Goal: Task Accomplishment & Management: Complete application form

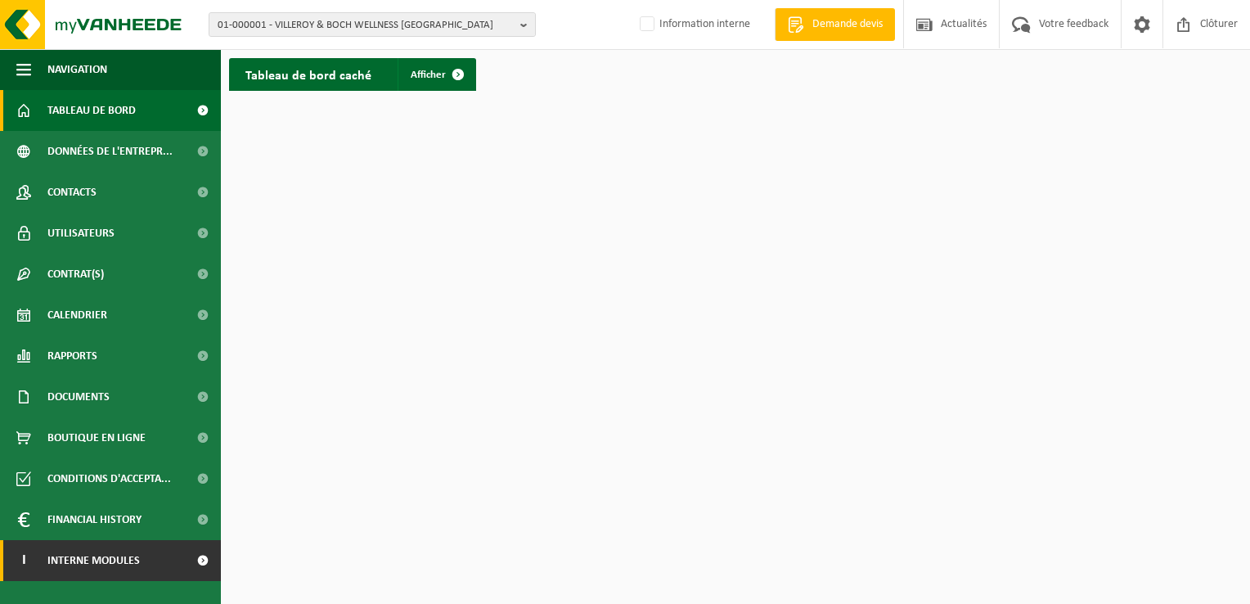
click at [115, 561] on span "Interne modules" at bounding box center [93, 560] width 92 height 41
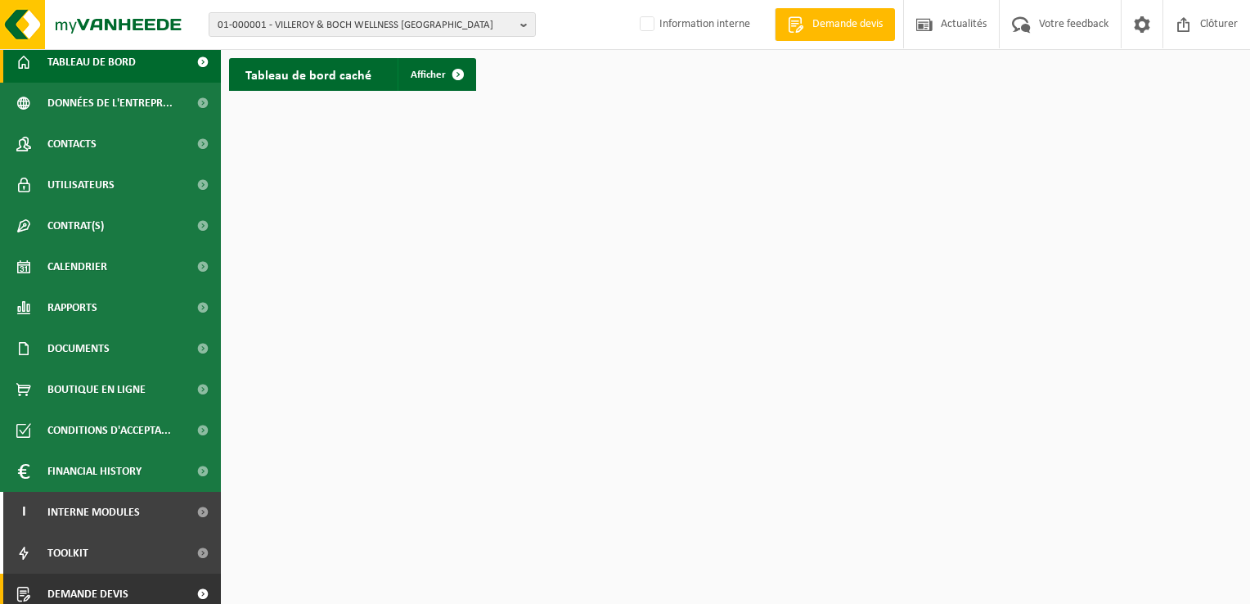
scroll to position [99, 0]
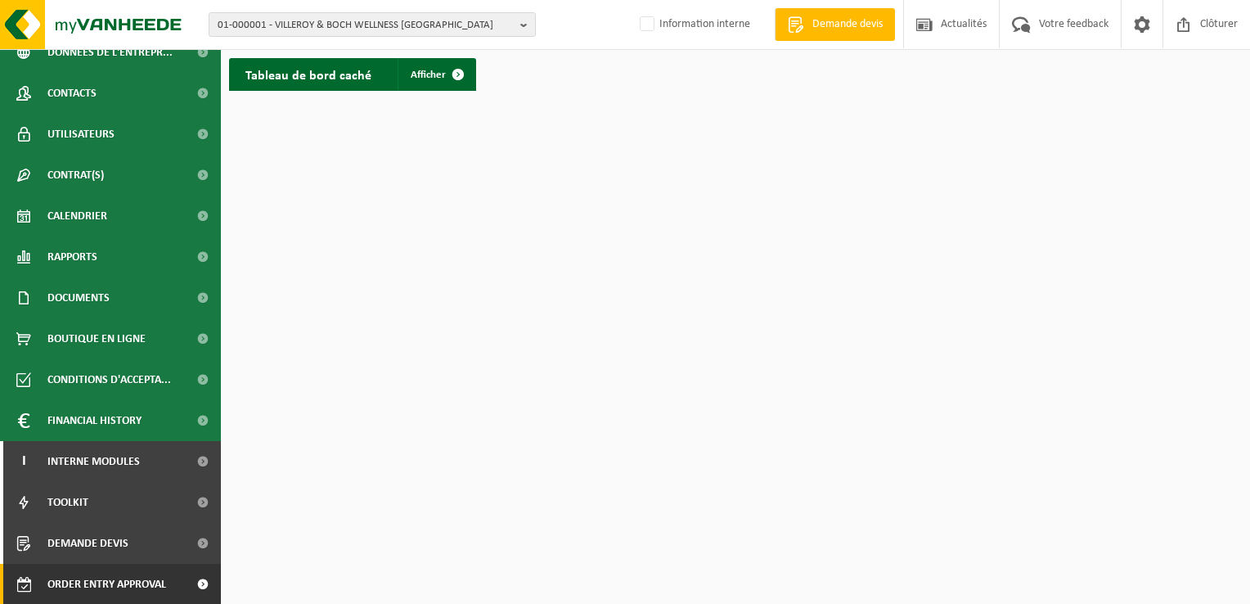
click at [130, 584] on span "Order entry approval" at bounding box center [106, 584] width 119 height 41
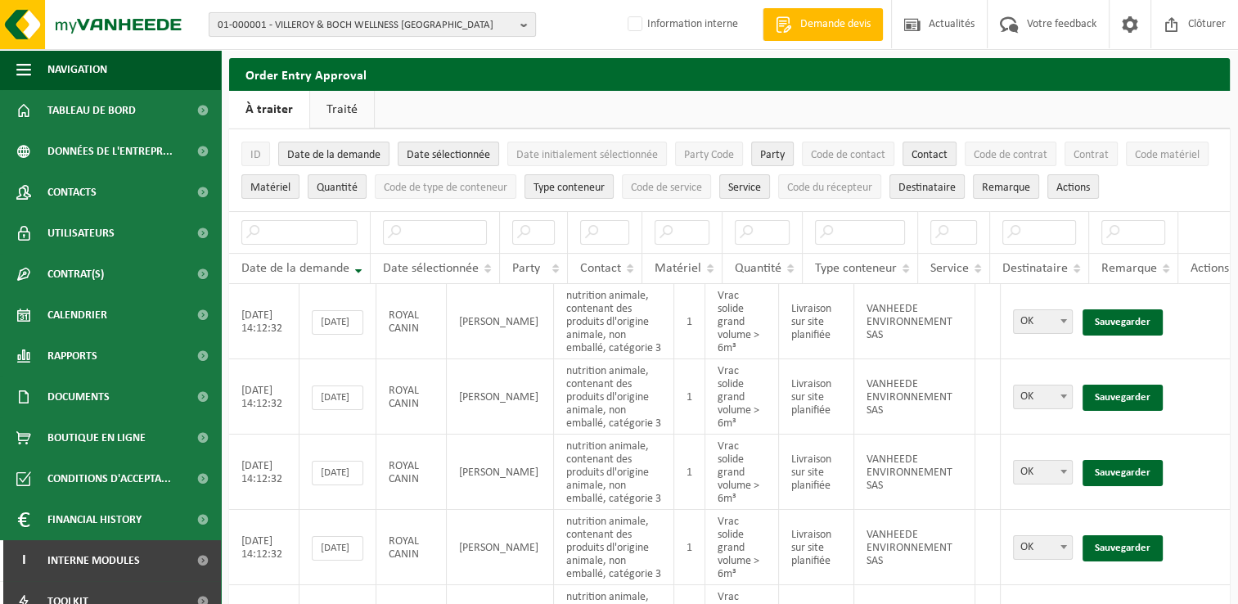
click at [366, 23] on span "01-000001 - VILLEROY & BOCH WELLNESS NV" at bounding box center [366, 25] width 296 height 25
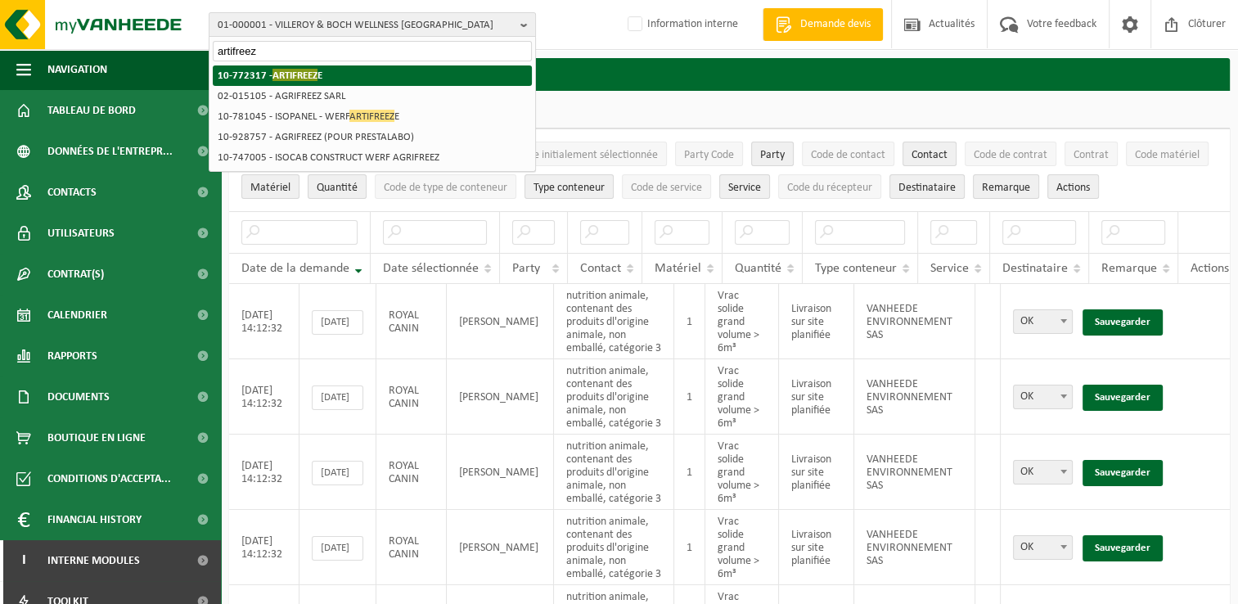
type input "artifreez"
click at [329, 74] on li "10-772317 - ARTIFREEZ E" at bounding box center [372, 75] width 319 height 20
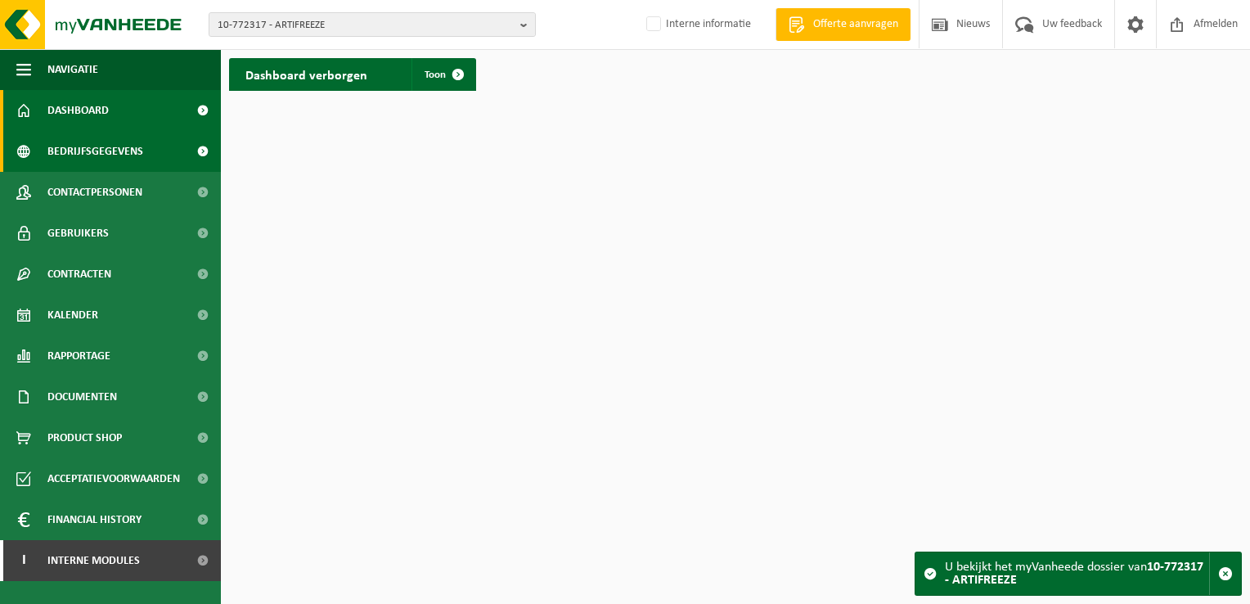
click at [94, 152] on span "Bedrijfsgegevens" at bounding box center [95, 151] width 96 height 41
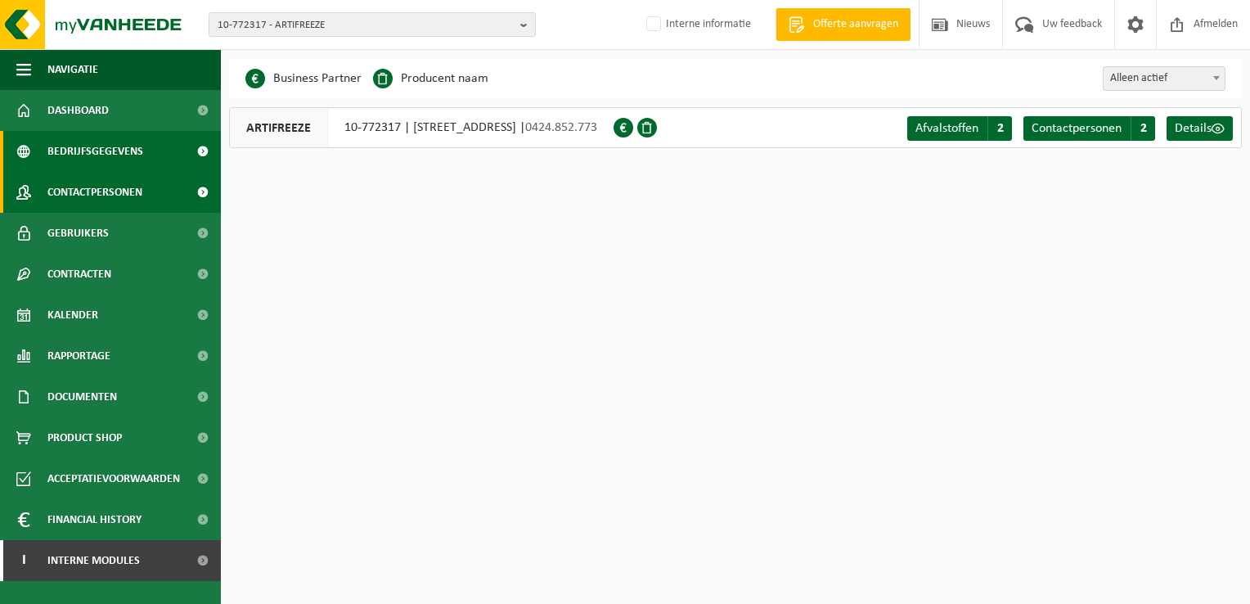
click at [97, 183] on span "Contactpersonen" at bounding box center [94, 192] width 95 height 41
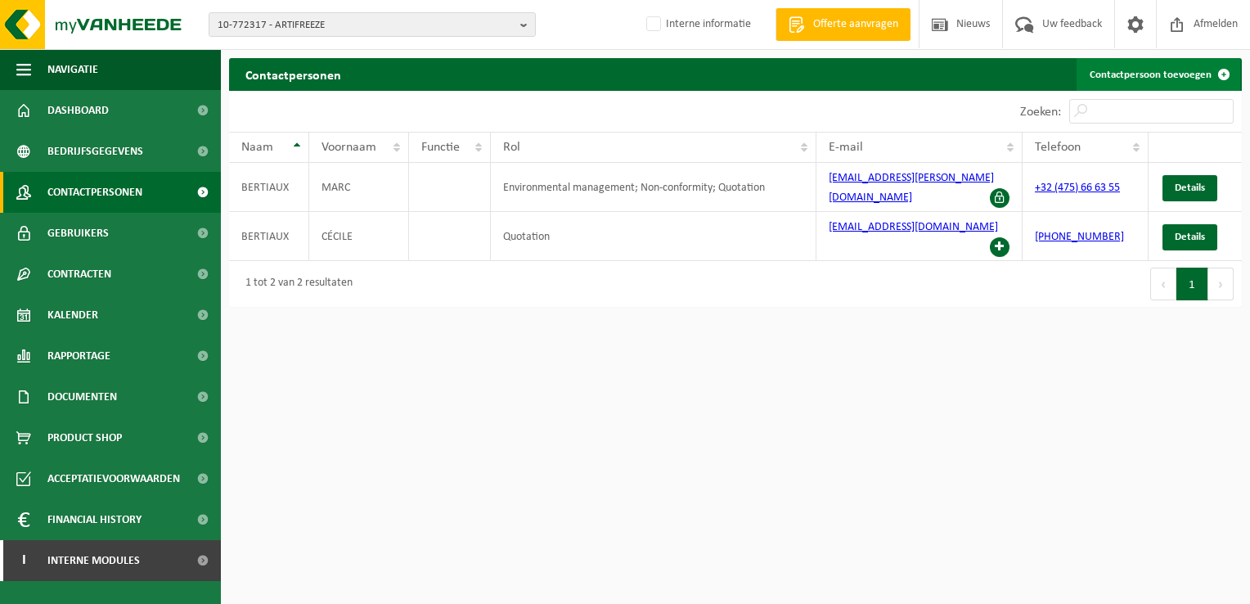
click at [1180, 75] on link "Contactpersoon toevoegen" at bounding box center [1159, 74] width 164 height 33
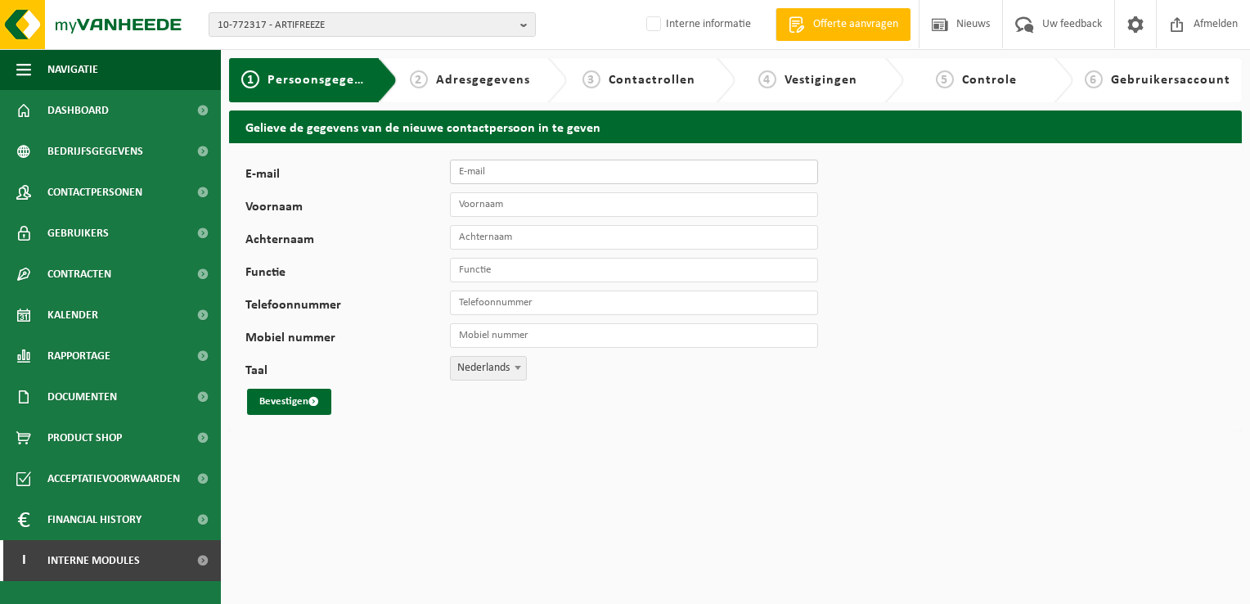
click at [485, 176] on input "E-mail" at bounding box center [634, 172] width 368 height 25
type input "[PERSON_NAME][EMAIL_ADDRESS][DOMAIN_NAME]"
click at [491, 208] on input "Voornaam" at bounding box center [634, 204] width 368 height 25
type input "Bruno"
type input "Carona"
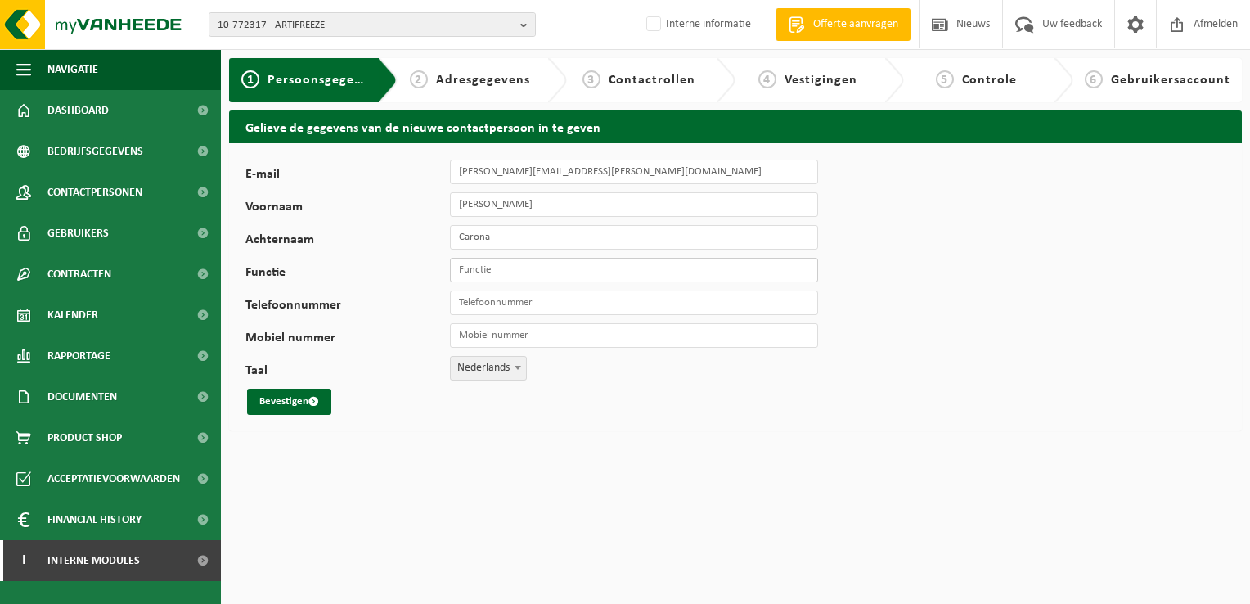
click at [512, 266] on input "Functie" at bounding box center [634, 270] width 368 height 25
click at [500, 268] on input "Functie" at bounding box center [634, 270] width 368 height 25
type input "Director"
click at [497, 362] on span "Nederlands" at bounding box center [488, 368] width 75 height 23
select select "1"
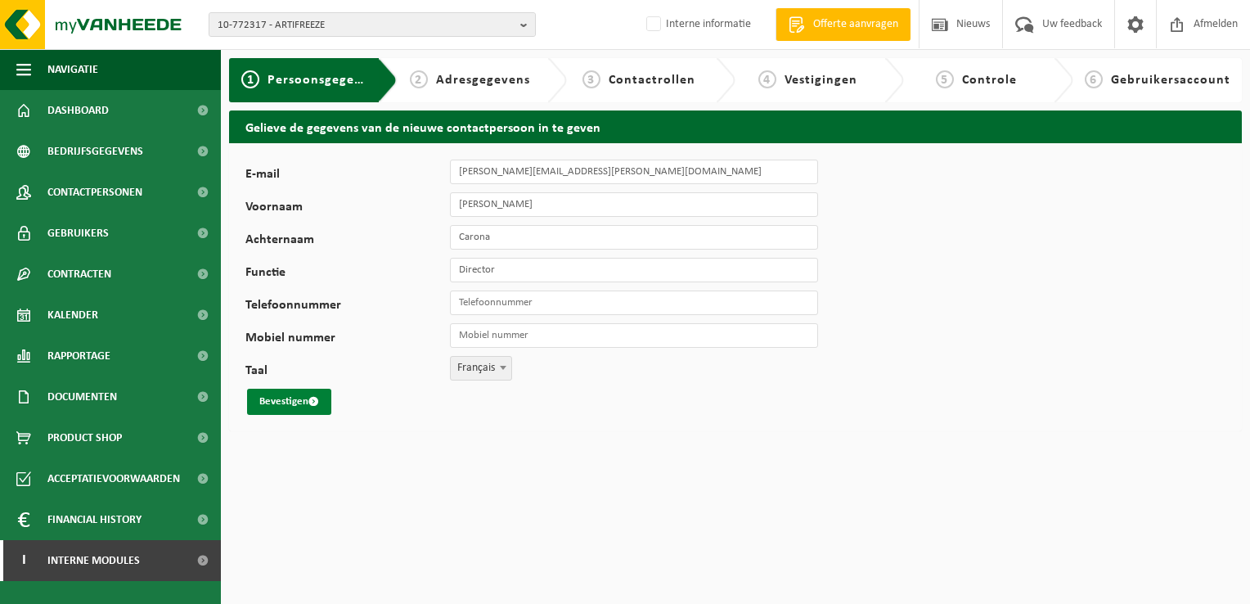
click at [295, 411] on button "Bevestigen" at bounding box center [289, 402] width 84 height 26
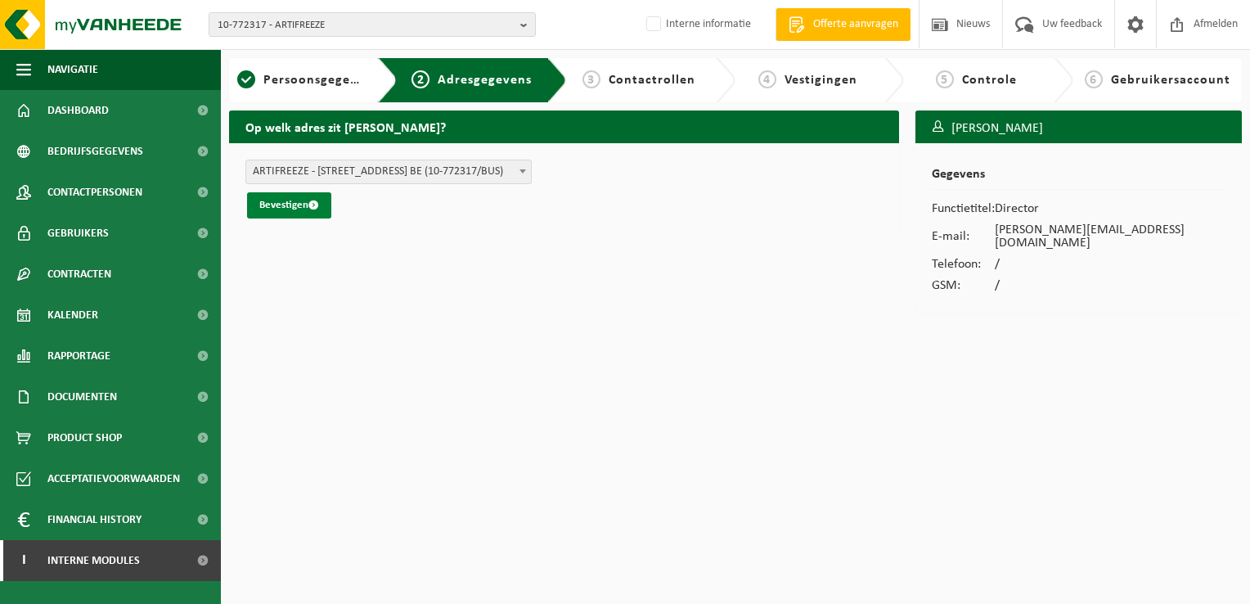
click at [316, 209] on span "submit" at bounding box center [313, 205] width 11 height 11
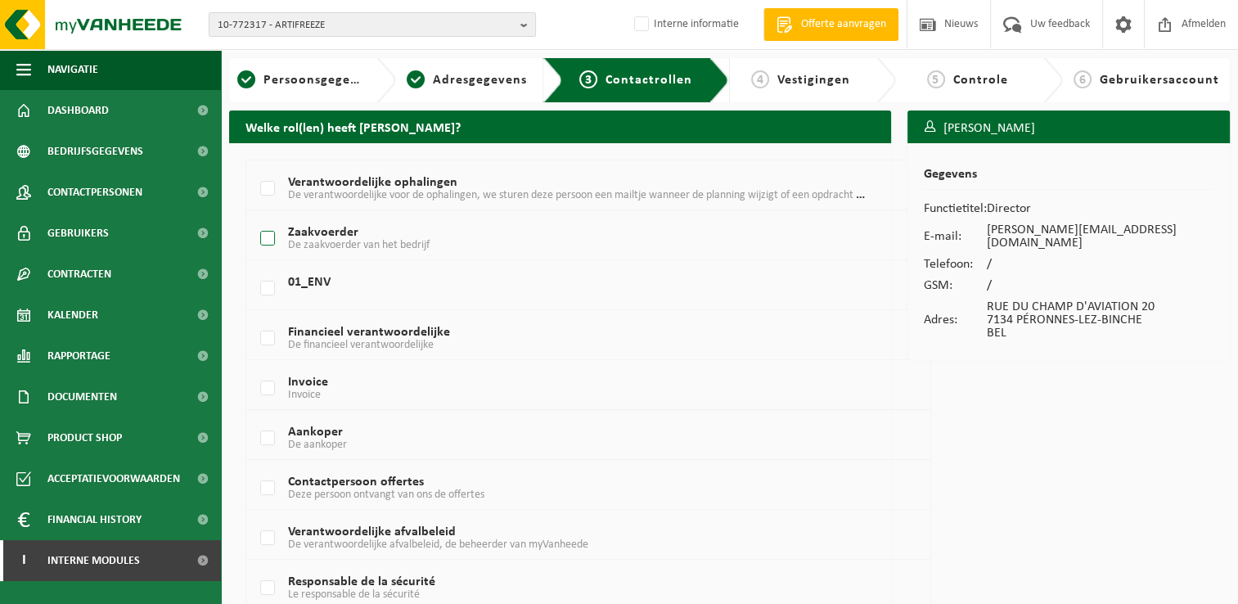
click at [263, 242] on label "Zaakvoerder De zaakvoerder van het bedrijf" at bounding box center [561, 239] width 608 height 25
click at [254, 218] on input "Zaakvoerder De zaakvoerder van het bedrijf" at bounding box center [254, 218] width 1 height 1
checkbox input "true"
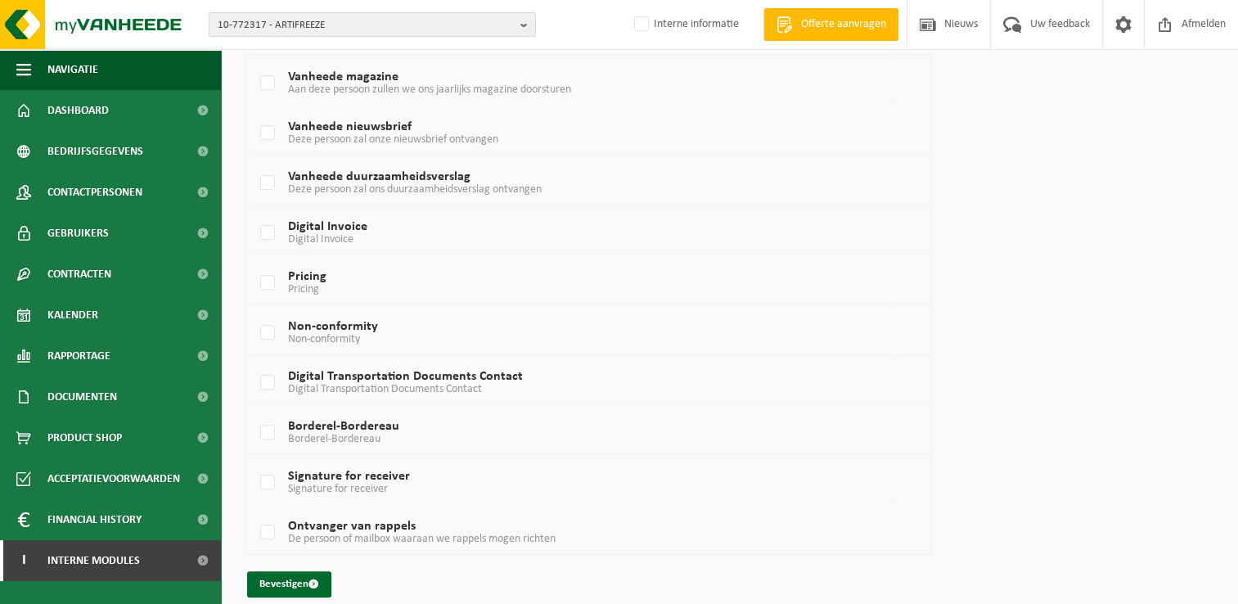
scroll to position [1015, 0]
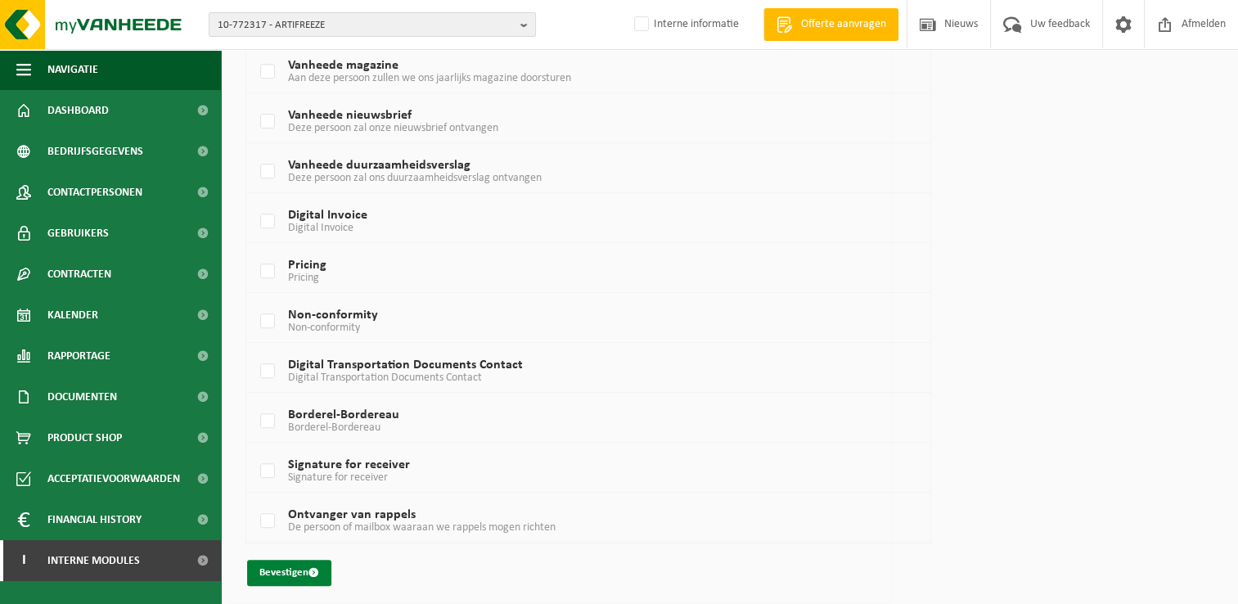
click at [291, 574] on button "Bevestigen" at bounding box center [289, 573] width 84 height 26
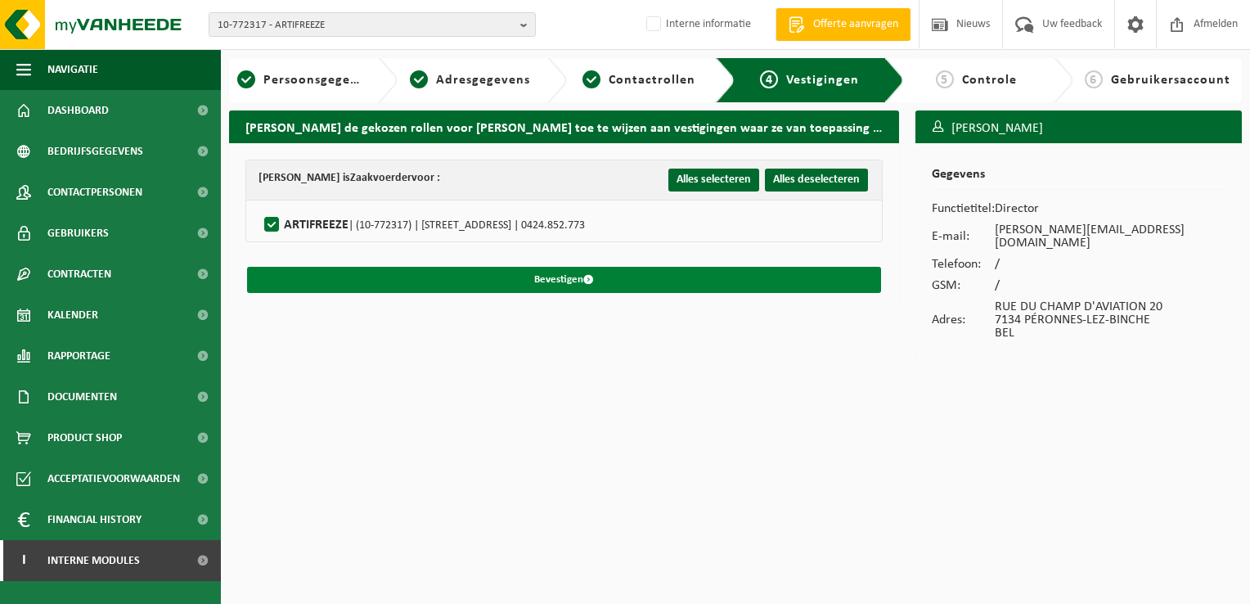
click at [682, 281] on button "Bevestigen" at bounding box center [564, 280] width 634 height 26
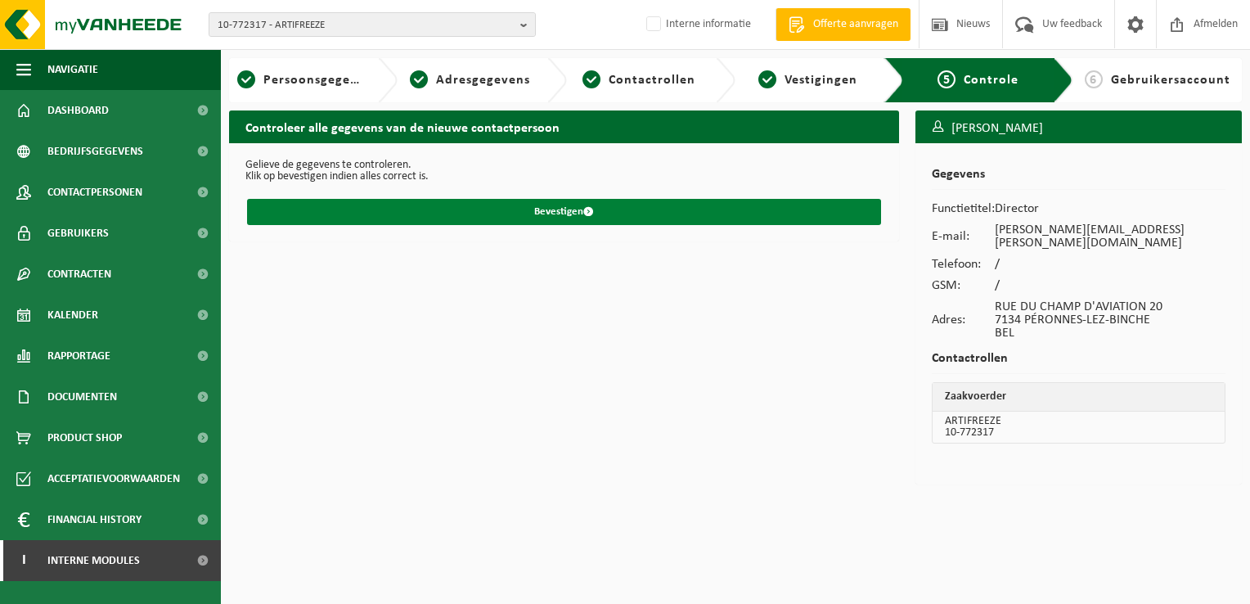
click at [589, 215] on span "submit" at bounding box center [588, 211] width 11 height 11
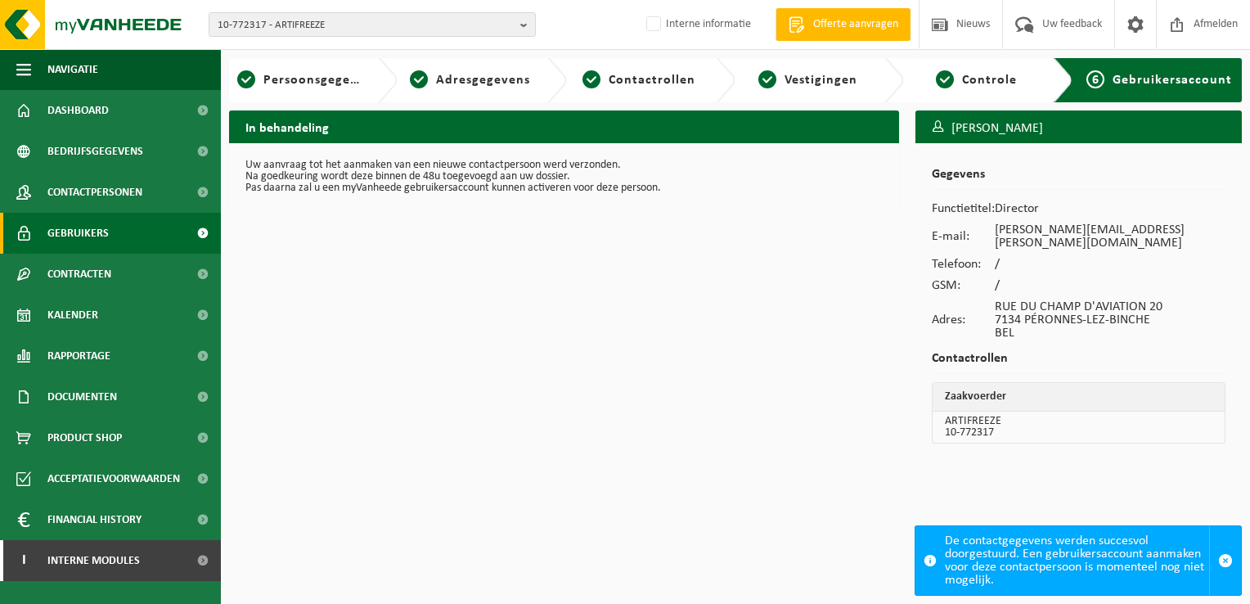
click at [135, 242] on link "Gebruikers" at bounding box center [110, 233] width 221 height 41
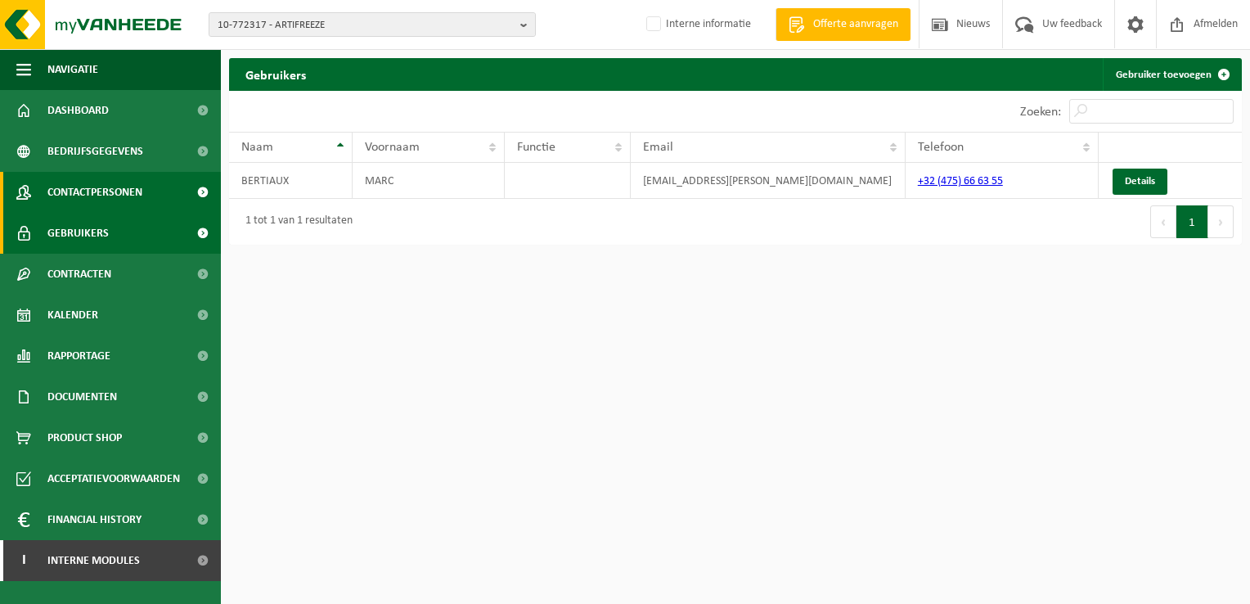
click at [71, 201] on span "Contactpersonen" at bounding box center [94, 192] width 95 height 41
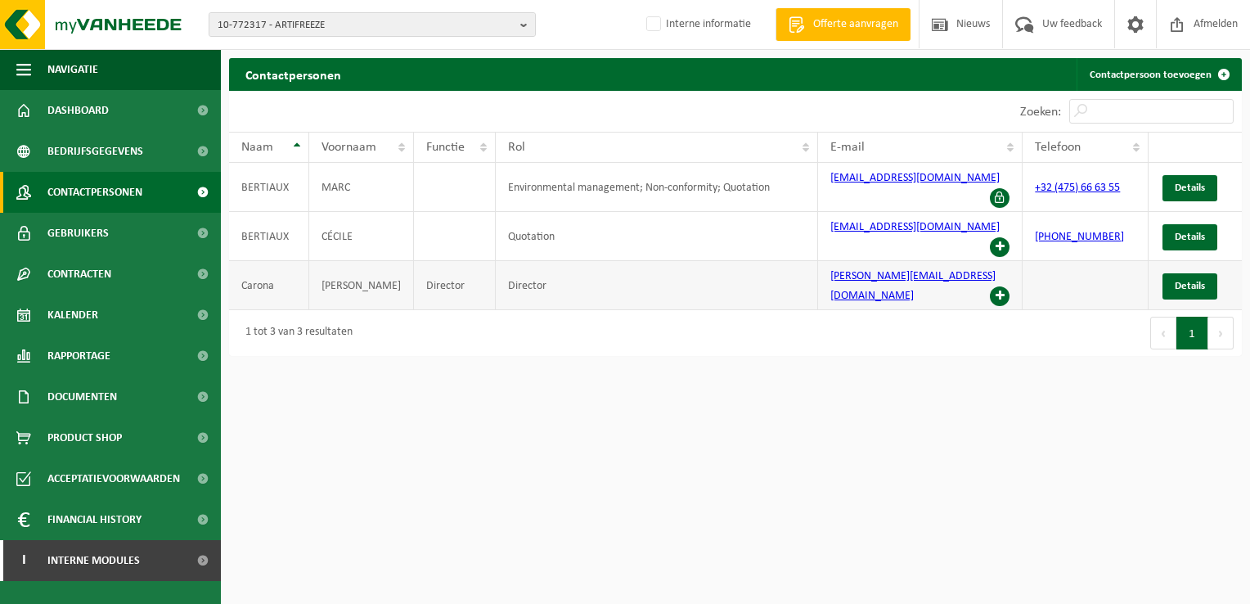
click at [998, 286] on span at bounding box center [1000, 296] width 20 height 20
click at [925, 370] on html "10-772317 - ARTIFREEZE 10-772317 - ARTIFREEZE Interne informatie Welkom HEIDI L…" at bounding box center [625, 302] width 1250 height 604
click at [687, 181] on td "Environmental management; Non-conformity; Quotation" at bounding box center [657, 187] width 323 height 49
click at [1195, 182] on span "Details" at bounding box center [1190, 187] width 30 height 11
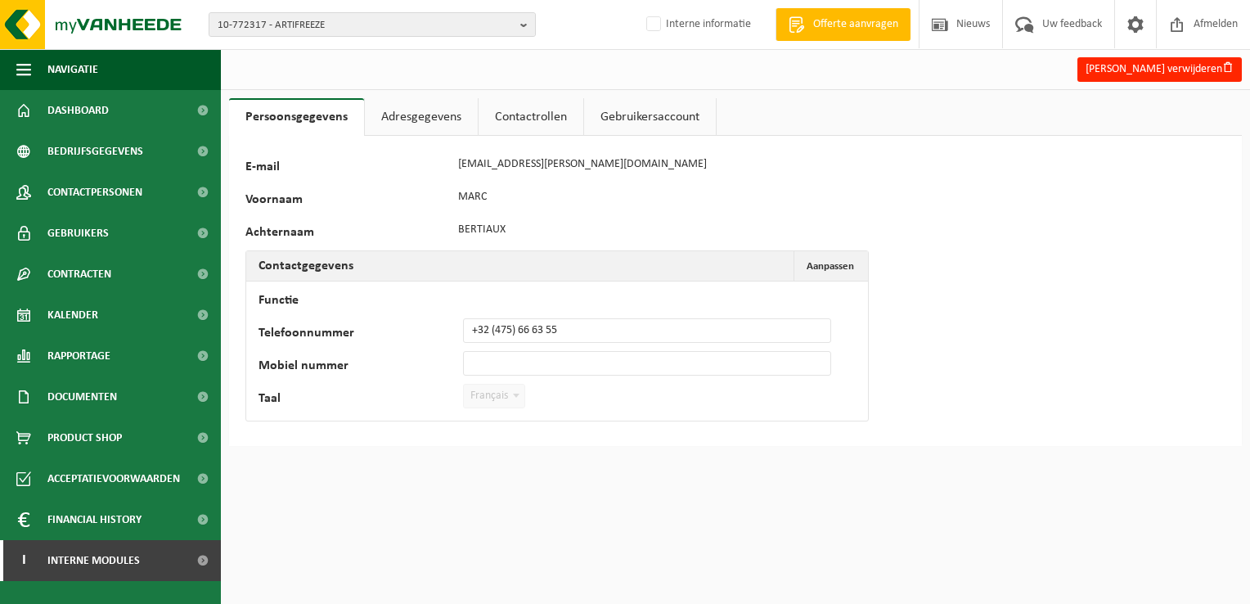
click at [434, 124] on link "Adresgegevens" at bounding box center [421, 117] width 113 height 38
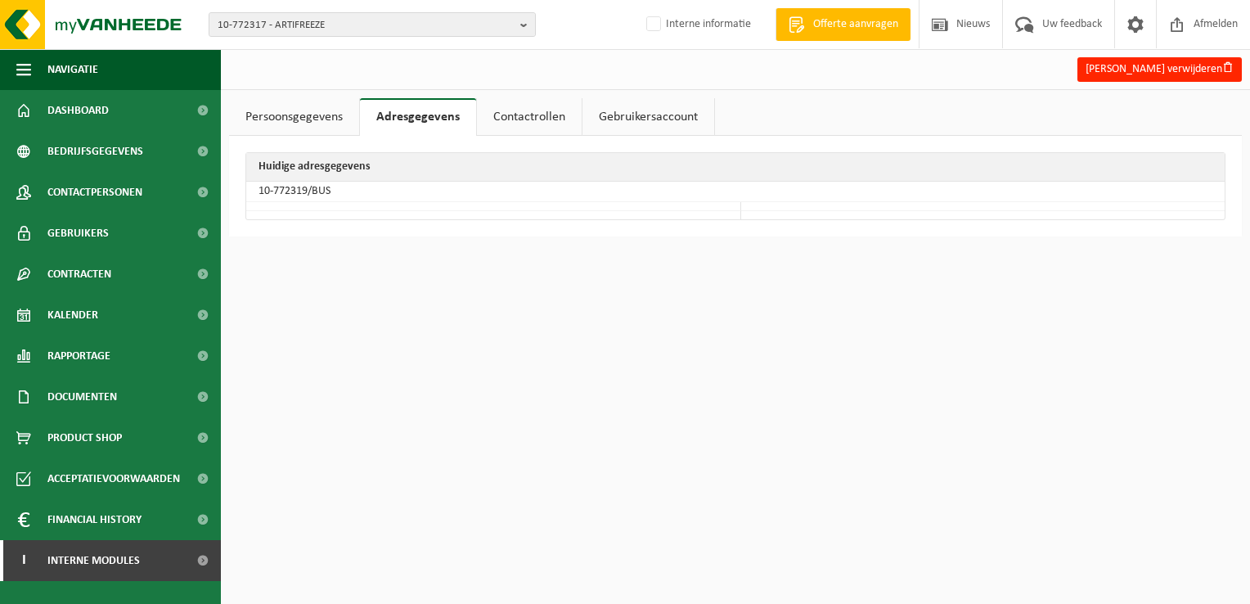
click at [526, 122] on link "Contactrollen" at bounding box center [529, 117] width 105 height 38
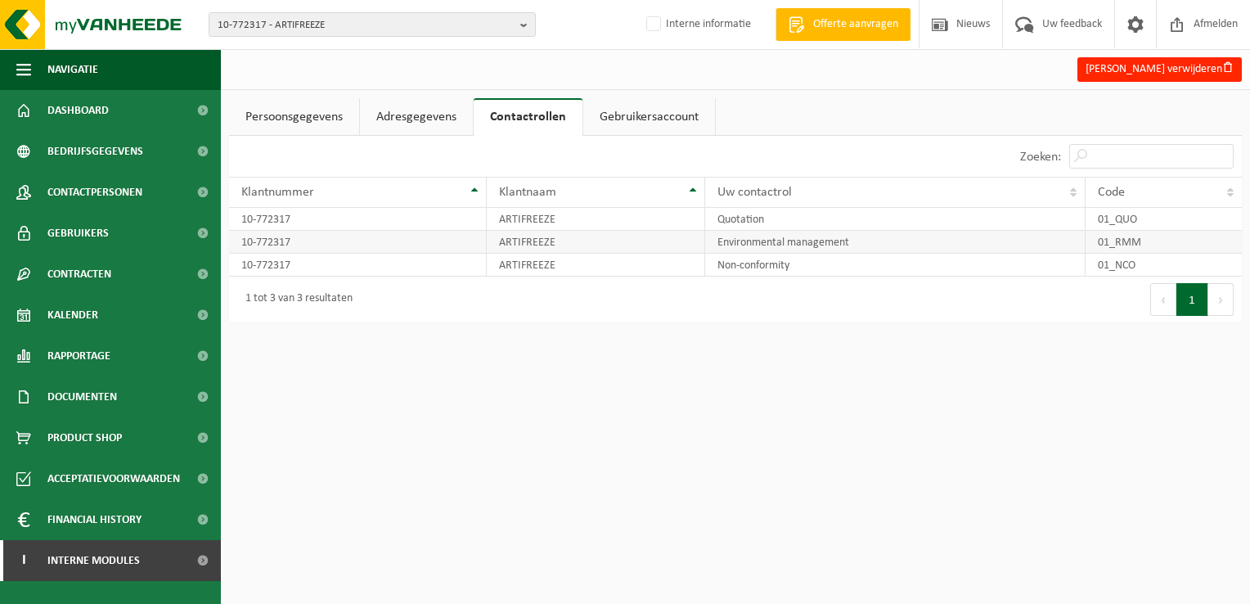
click at [668, 243] on td "ARTIFREEZE" at bounding box center [596, 242] width 219 height 23
click at [323, 113] on link "Persoonsgegevens" at bounding box center [294, 117] width 130 height 38
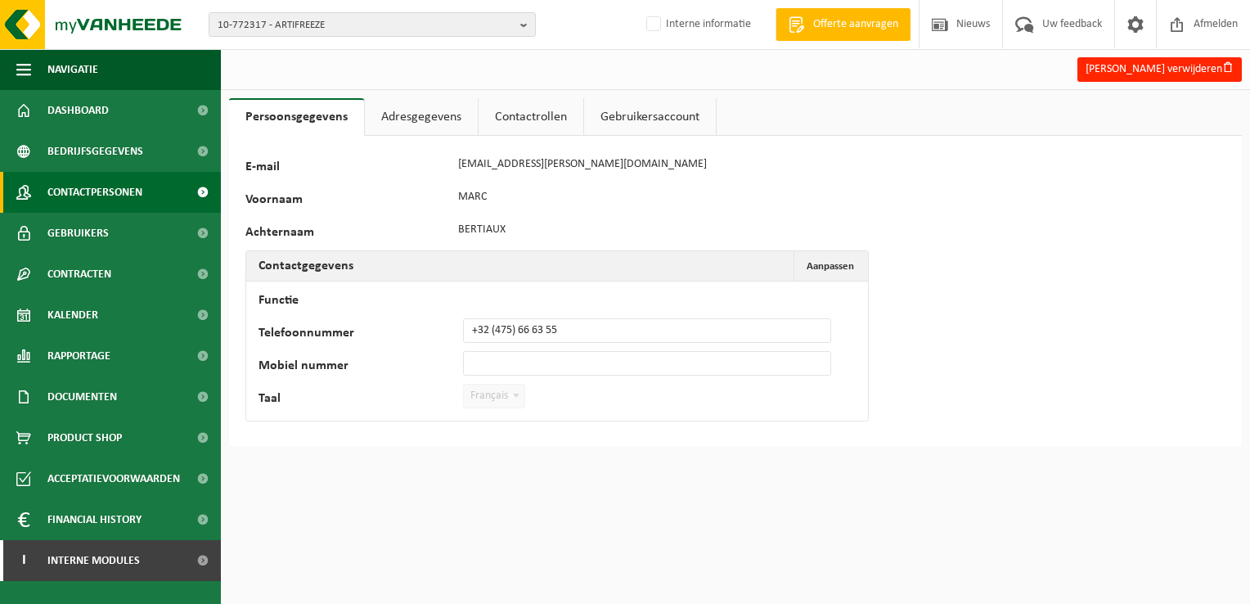
click at [133, 196] on span "Contactpersonen" at bounding box center [94, 192] width 95 height 41
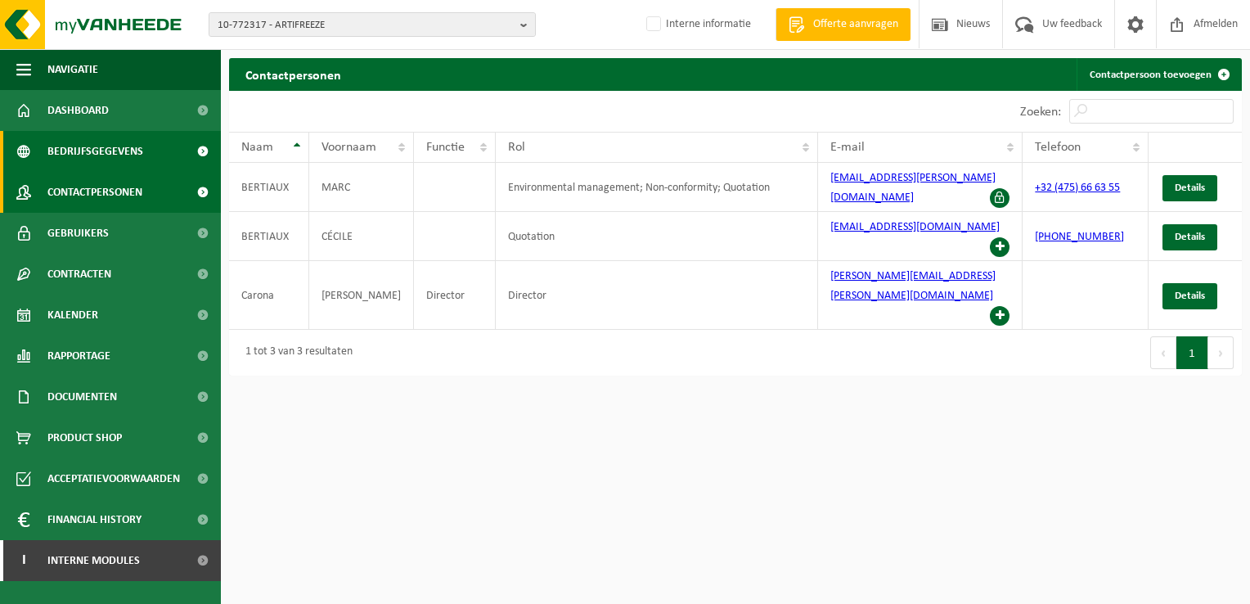
click at [118, 153] on span "Bedrijfsgegevens" at bounding box center [95, 151] width 96 height 41
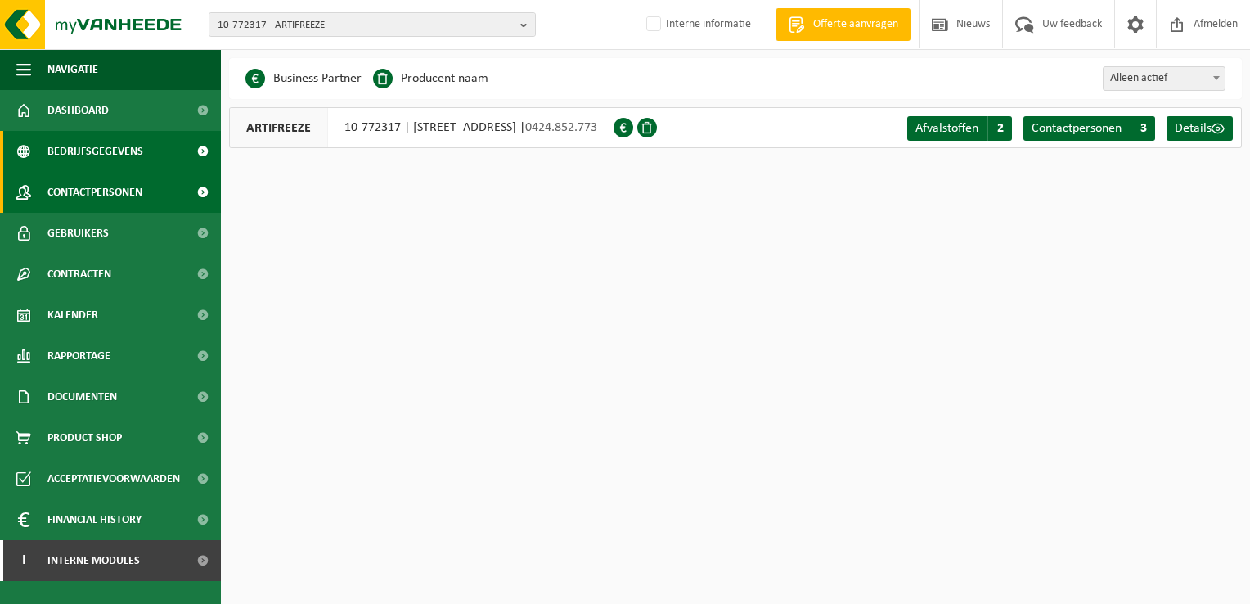
click at [132, 182] on span "Contactpersonen" at bounding box center [94, 192] width 95 height 41
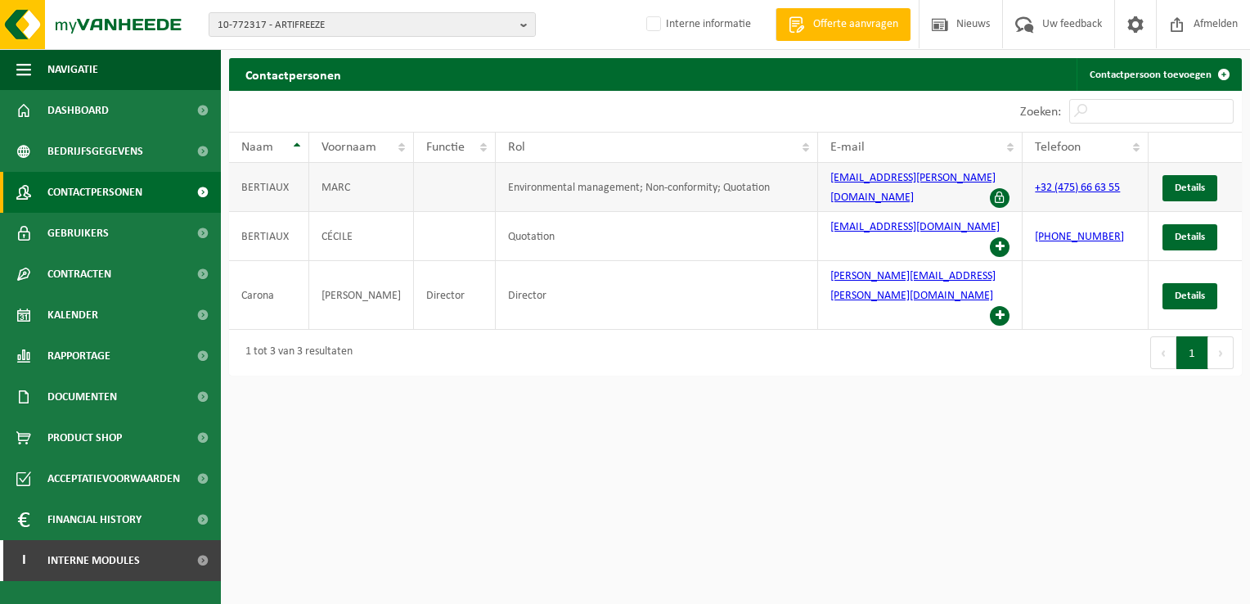
click at [663, 182] on td "Environmental management; Non-conformity; Quotation" at bounding box center [657, 187] width 323 height 49
click at [1195, 182] on span "Details" at bounding box center [1190, 187] width 30 height 11
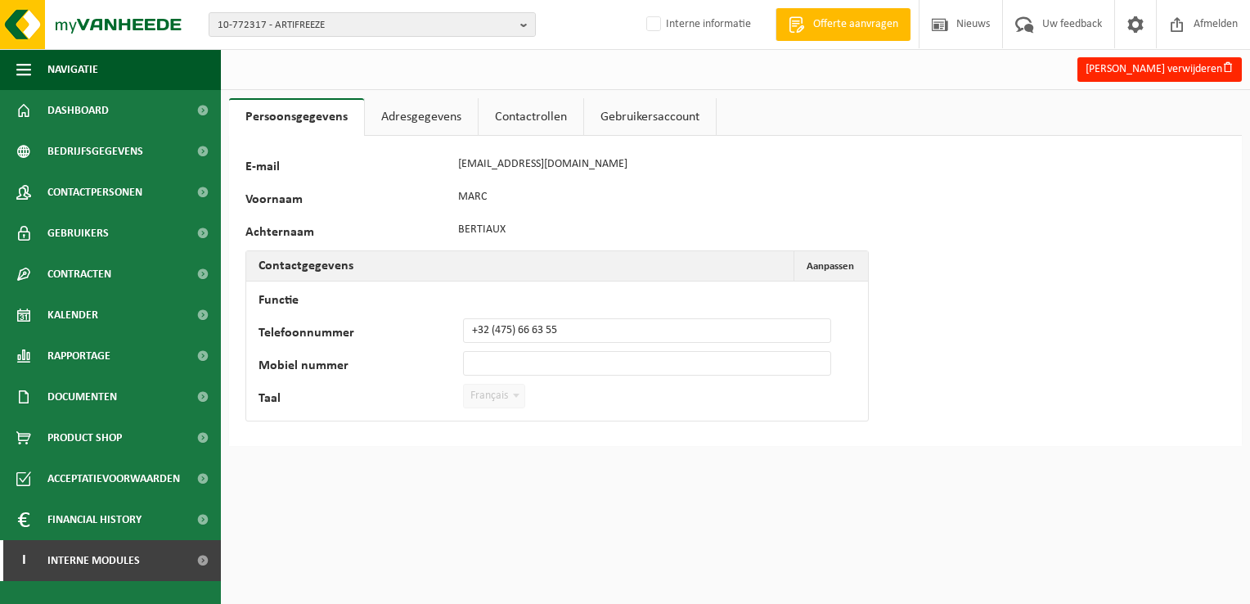
click at [438, 124] on link "Adresgegevens" at bounding box center [421, 117] width 113 height 38
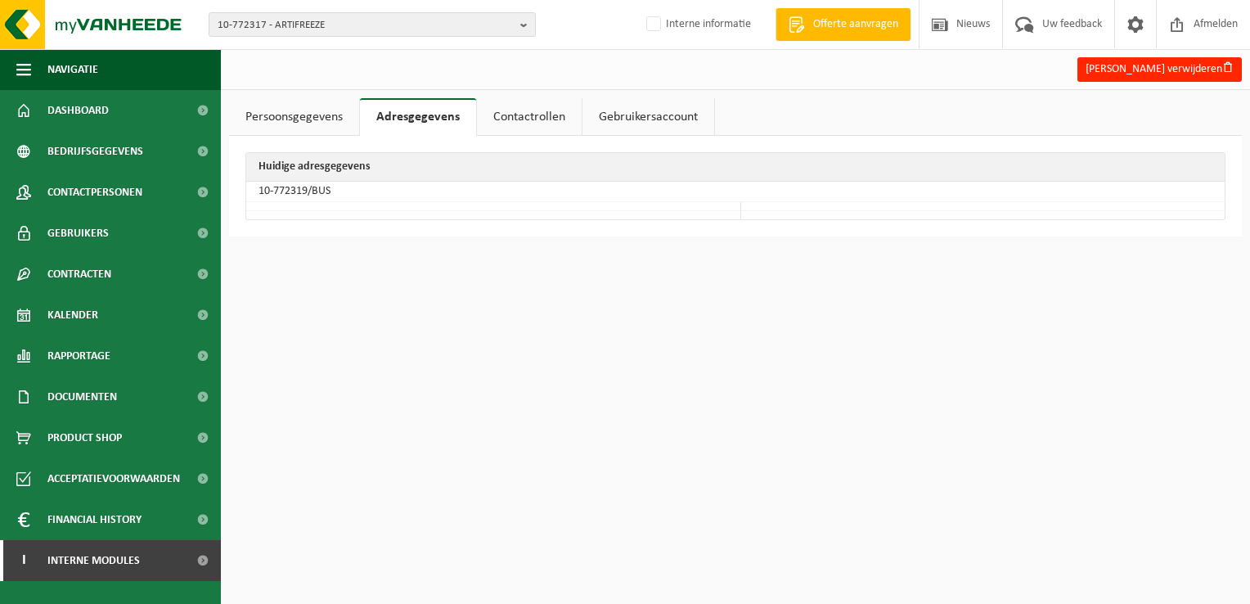
drag, startPoint x: 560, startPoint y: 115, endPoint x: 609, endPoint y: 124, distance: 49.1
click at [560, 116] on link "Contactrollen" at bounding box center [529, 117] width 105 height 38
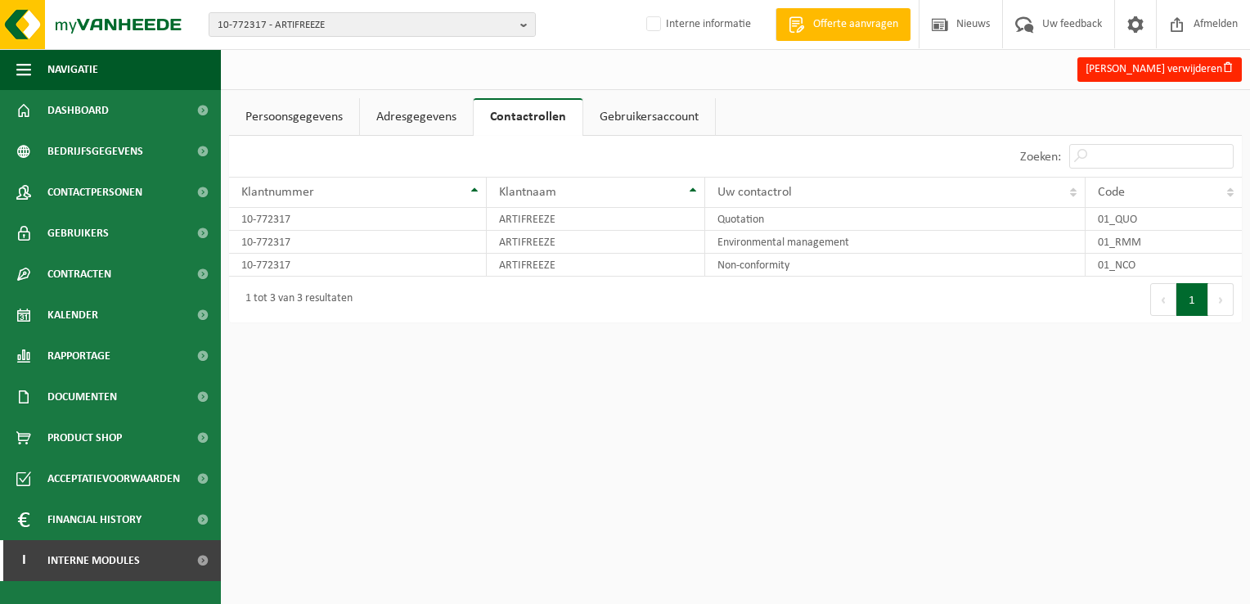
drag, startPoint x: 623, startPoint y: 125, endPoint x: 606, endPoint y: 129, distance: 16.9
click at [623, 125] on link "Gebruikersaccount" at bounding box center [649, 117] width 132 height 38
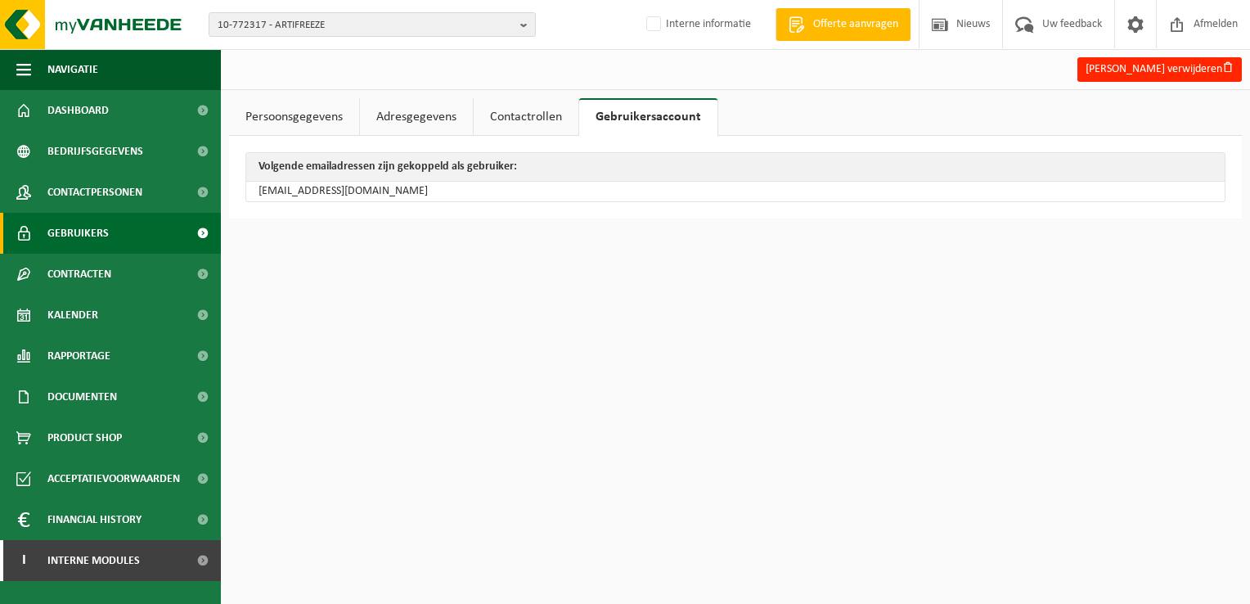
click at [155, 223] on link "Gebruikers" at bounding box center [110, 233] width 221 height 41
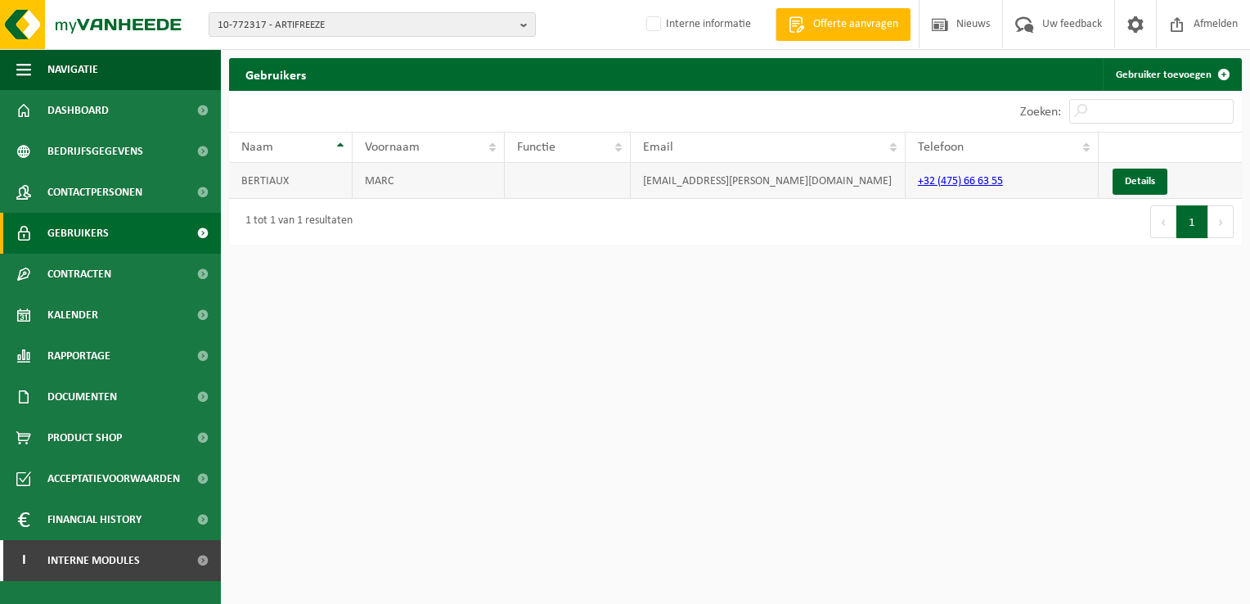
click at [689, 181] on td "marc.bertiaux@artifreeze.be" at bounding box center [768, 181] width 275 height 36
click at [1134, 185] on link "Details" at bounding box center [1140, 182] width 55 height 26
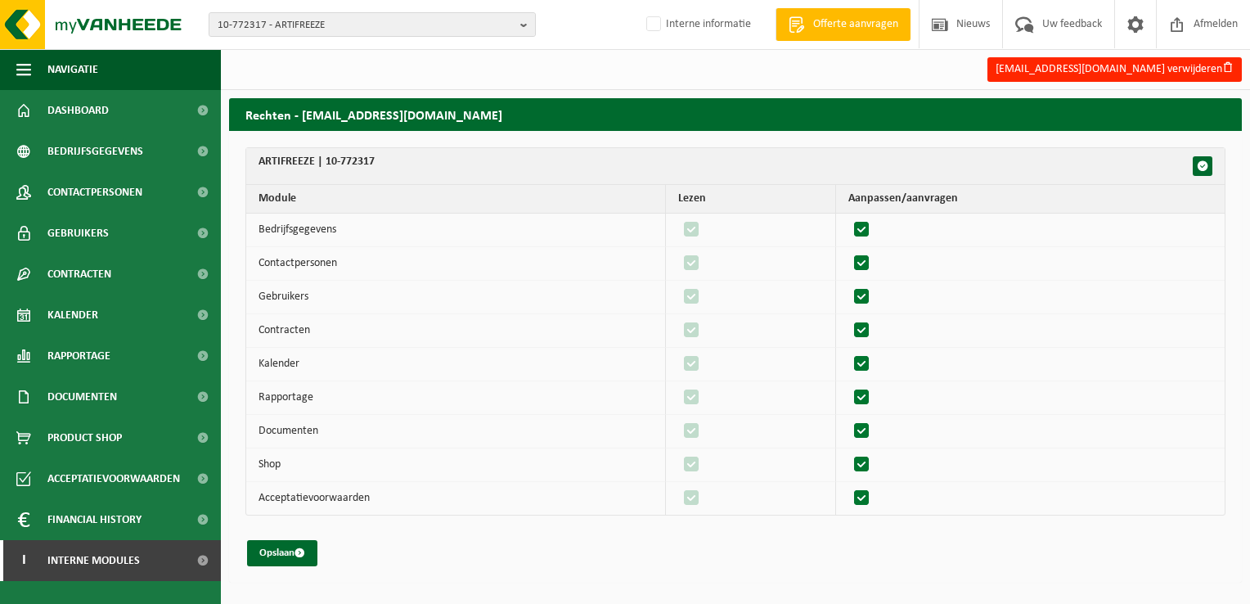
click at [969, 529] on form "ARTIFREEZE | 10-772317 Module Lezen Aanpassen/aanvragen Bedrijfsgegevens 95952 …" at bounding box center [735, 356] width 980 height 419
drag, startPoint x: 374, startPoint y: 159, endPoint x: 325, endPoint y: 160, distance: 49.1
click at [325, 160] on th "ARTIFREEZE | 10-772317" at bounding box center [735, 166] width 979 height 37
copy th "10-772317"
click at [1041, 403] on td at bounding box center [1030, 398] width 389 height 34
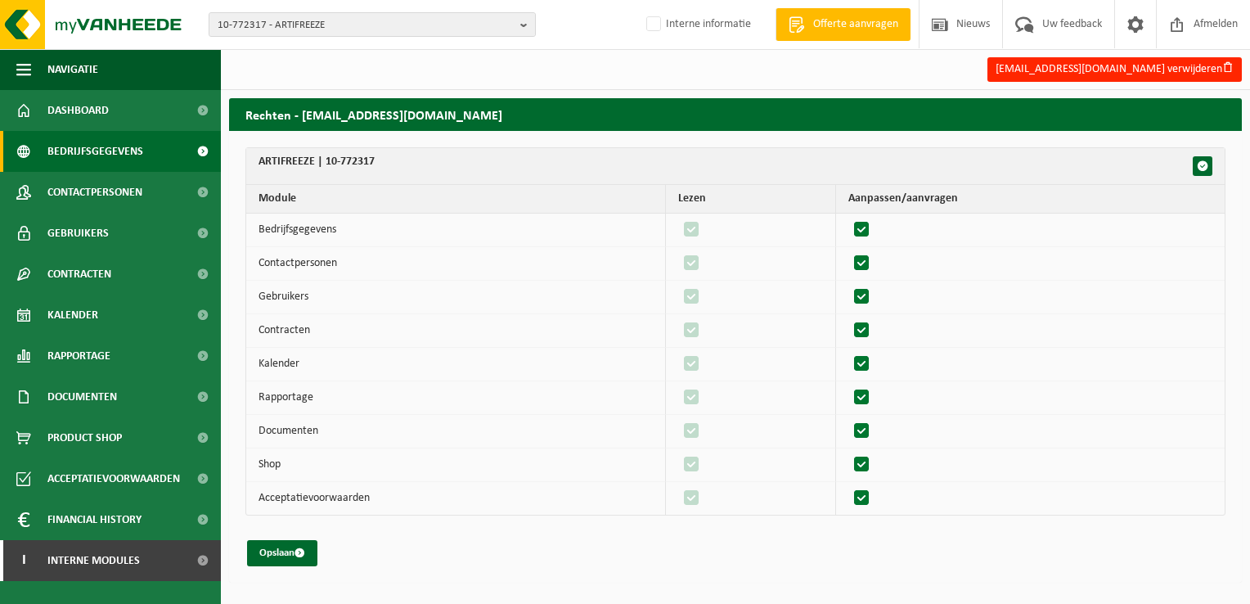
click at [59, 158] on span "Bedrijfsgegevens" at bounding box center [95, 151] width 96 height 41
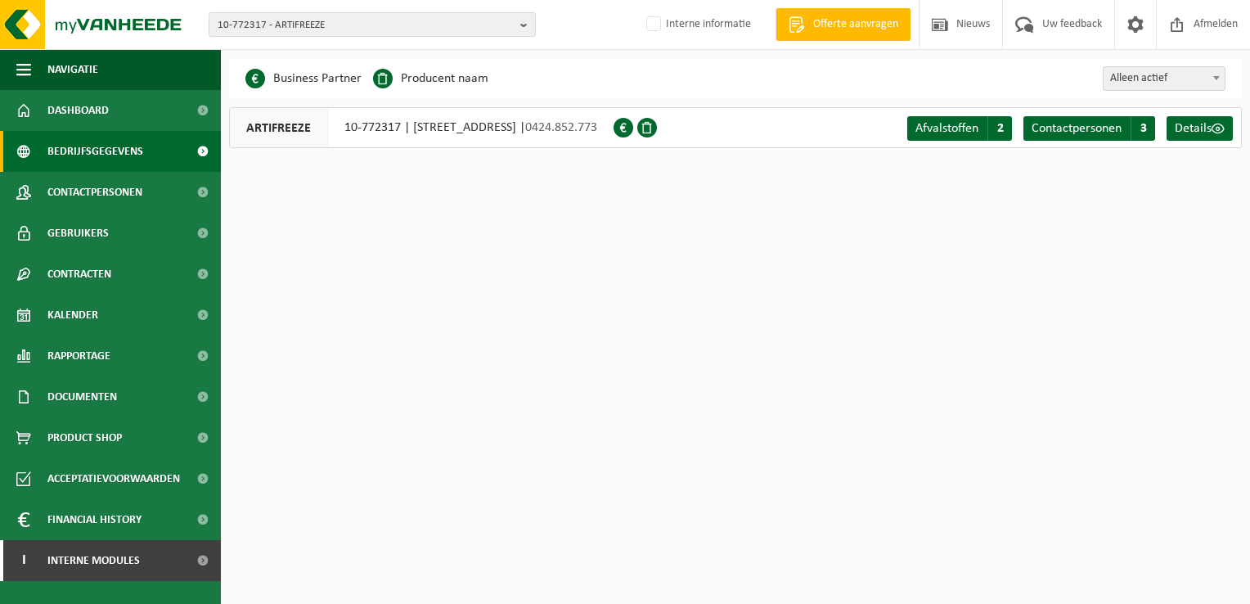
click at [81, 152] on span "Bedrijfsgegevens" at bounding box center [95, 151] width 96 height 41
click at [103, 195] on span "Contactpersonen" at bounding box center [94, 192] width 95 height 41
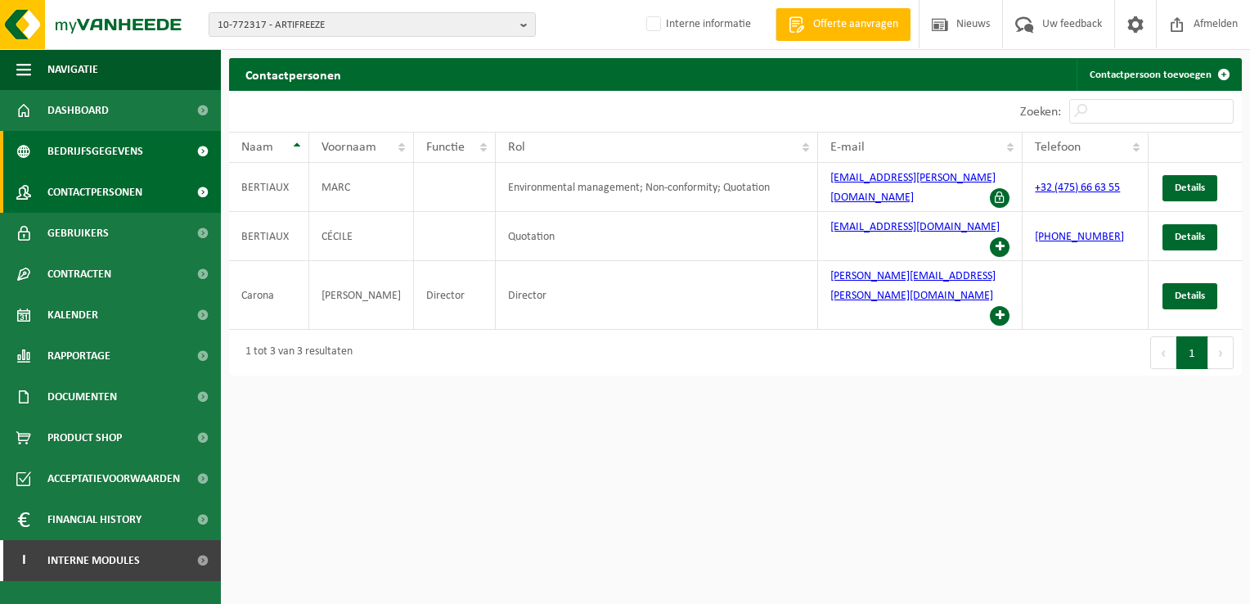
click at [104, 149] on span "Bedrijfsgegevens" at bounding box center [95, 151] width 96 height 41
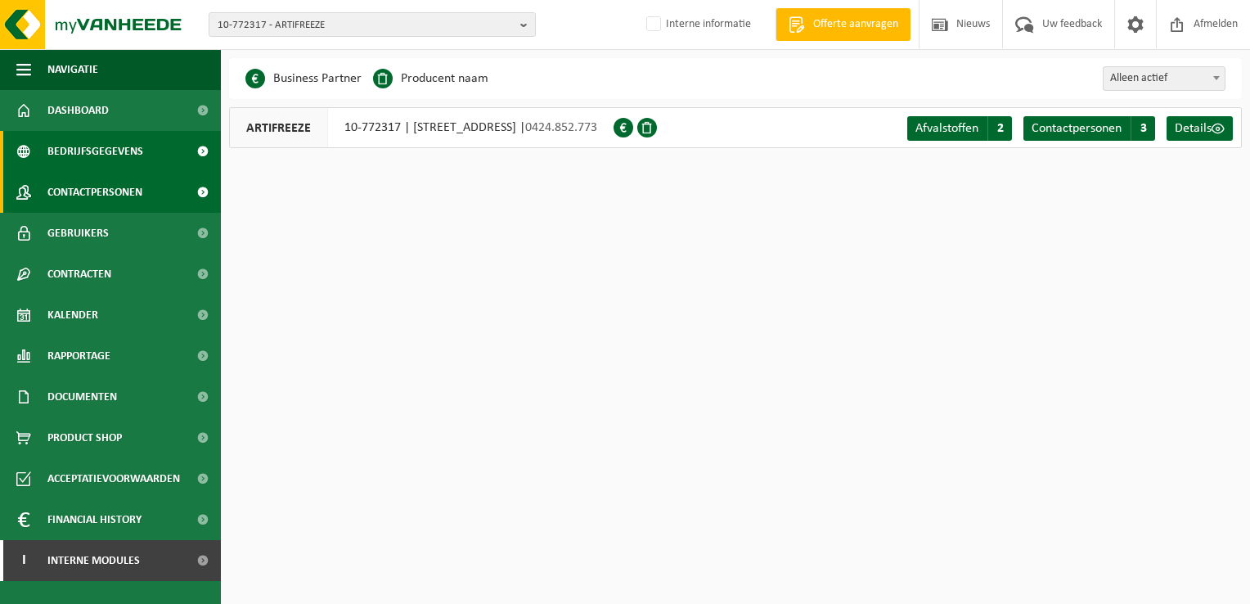
click at [115, 191] on span "Contactpersonen" at bounding box center [94, 192] width 95 height 41
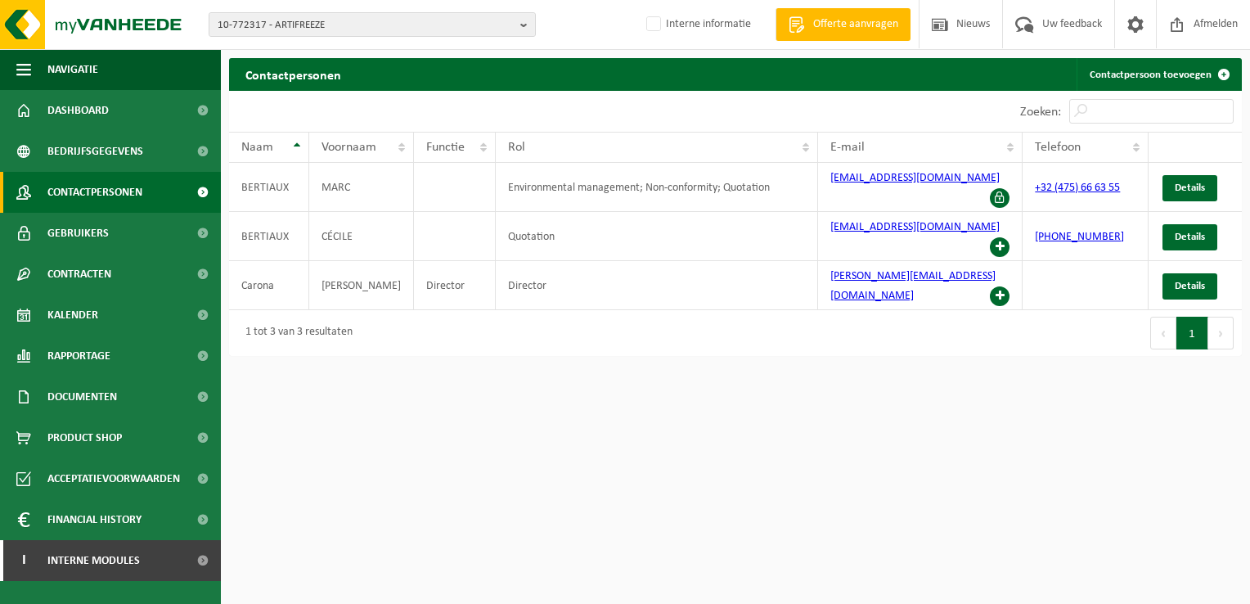
click at [862, 541] on html "10-772317 - ARTIFREEZE 10-772317 - ARTIFREEZE Interne informatie Welkom HEIDI L…" at bounding box center [625, 302] width 1250 height 604
drag, startPoint x: 629, startPoint y: 515, endPoint x: 520, endPoint y: 453, distance: 125.3
click at [624, 514] on html "10-772317 - ARTIFREEZE 10-772317 - ARTIFREEZE Interne informatie Welkom HEIDI L…" at bounding box center [625, 302] width 1250 height 604
click at [1033, 453] on html "10-772317 - ARTIFREEZE 10-772317 - ARTIFREEZE Interne informatie Welkom HEIDI L…" at bounding box center [625, 302] width 1250 height 604
click at [735, 187] on td "Environmental management; Non-conformity; Quotation" at bounding box center [657, 187] width 323 height 49
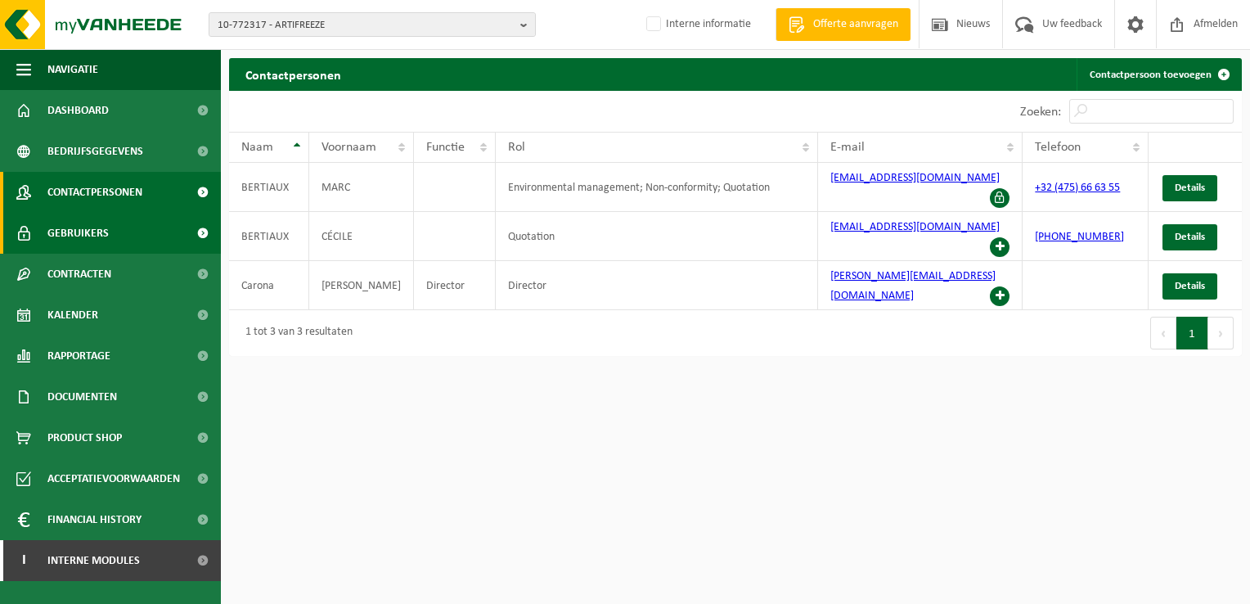
click at [152, 240] on link "Gebruikers" at bounding box center [110, 233] width 221 height 41
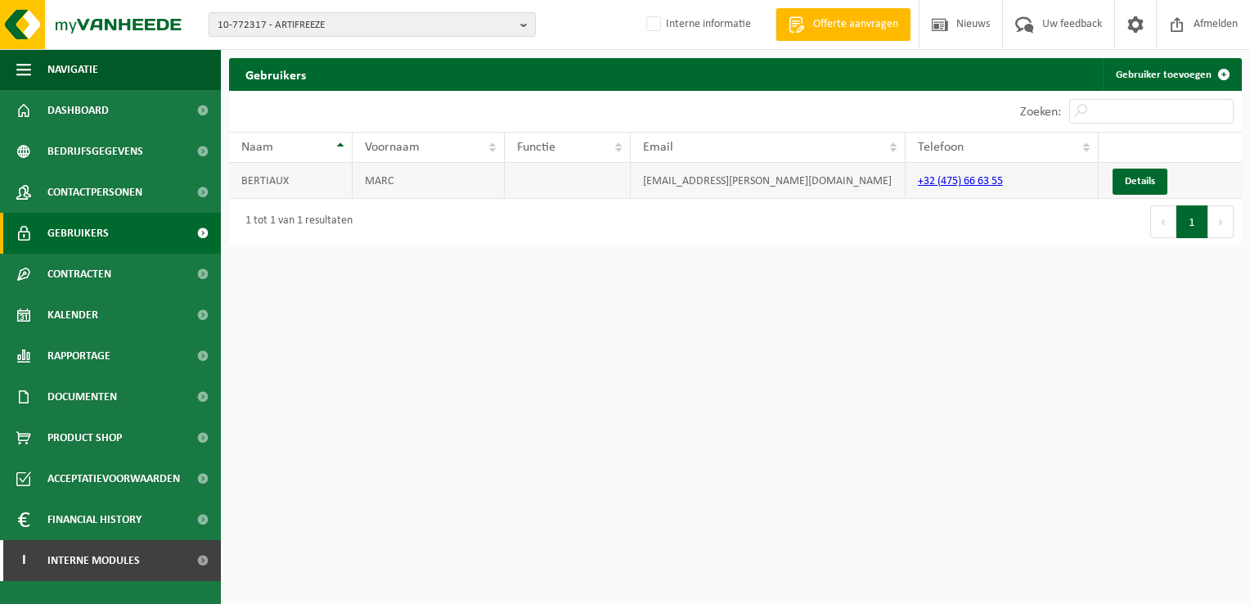
click at [681, 183] on td "marc.bertiaux@artifreeze.be" at bounding box center [768, 181] width 275 height 36
click at [1146, 182] on link "Details" at bounding box center [1140, 182] width 55 height 26
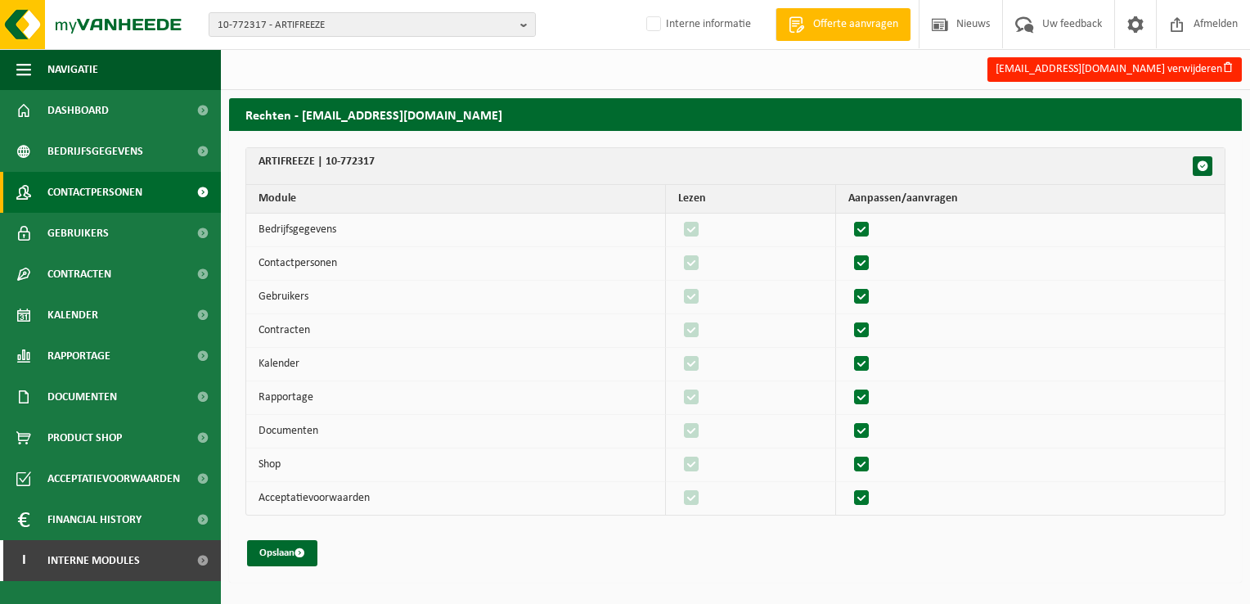
click at [124, 187] on span "Contactpersonen" at bounding box center [94, 192] width 95 height 41
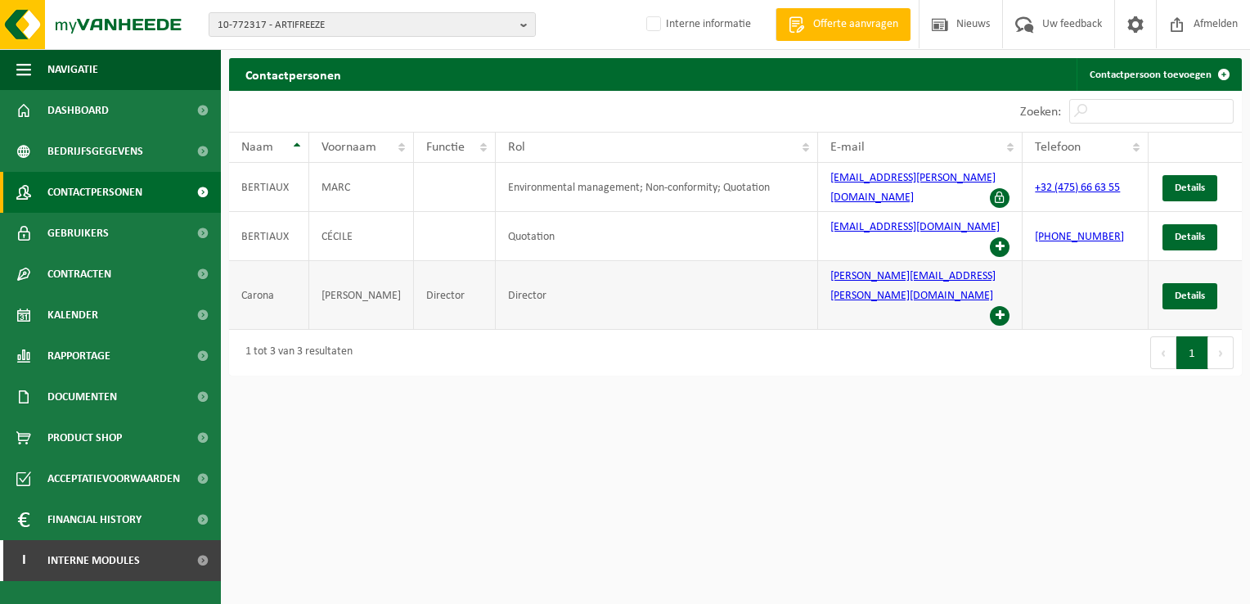
click at [1000, 306] on span at bounding box center [1000, 316] width 20 height 20
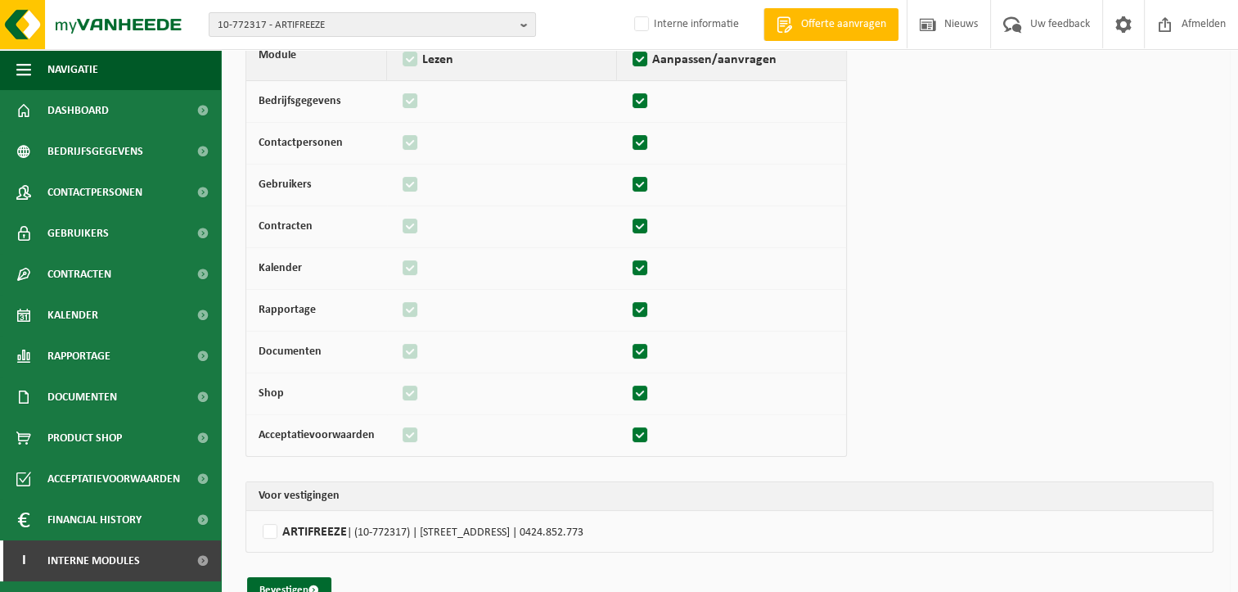
scroll to position [162, 0]
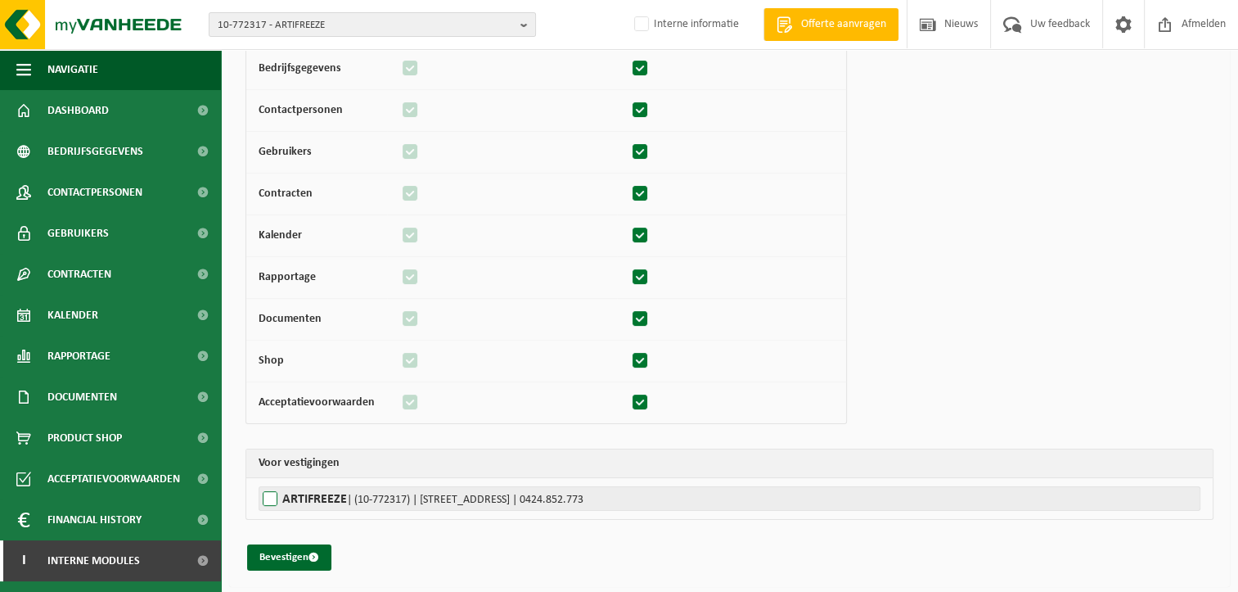
click at [263, 499] on label"] "ARTIFREEZE | (10-772317) | RUE DU CHAMP D'AVIATION 20, 7134 PÉRONNES-LEZ-BINCHE…" at bounding box center [730, 498] width 942 height 25
click at [263, 499] on input "ARTIFREEZE | (10-772317) | RUE DU CHAMP D'AVIATION 20, 7134 PÉRONNES-LEZ-BINCHE…" at bounding box center [878, 498] width 1238 height 25
checkbox input "true"
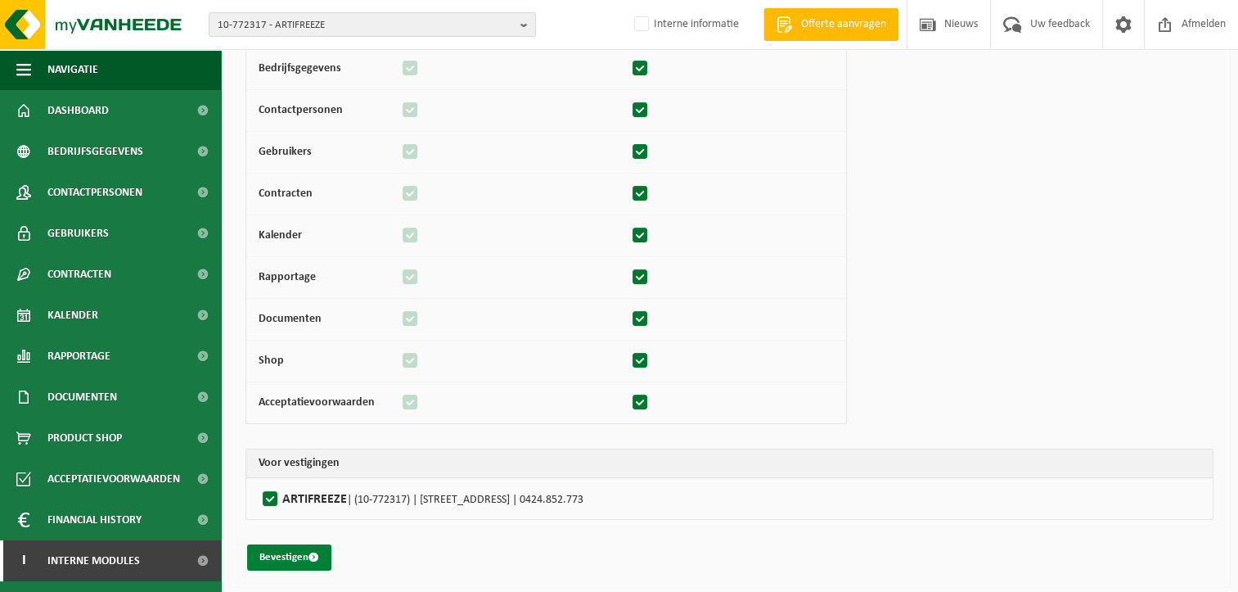
click at [298, 556] on button "Bevestigen" at bounding box center [289, 557] width 84 height 26
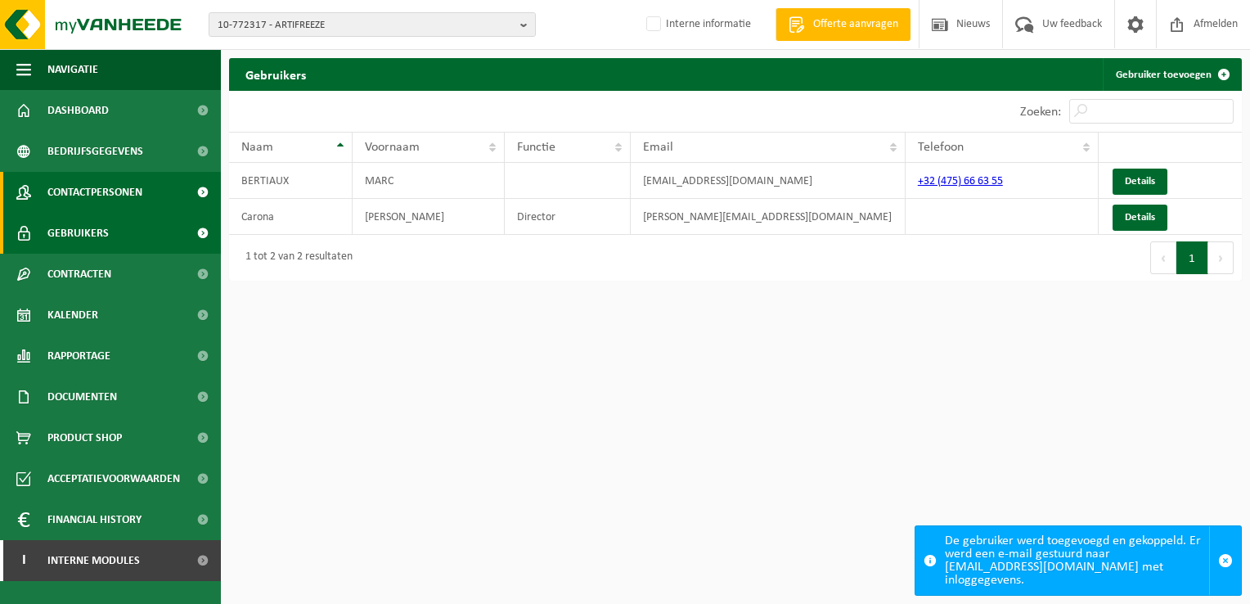
click at [101, 198] on span "Contactpersonen" at bounding box center [94, 192] width 95 height 41
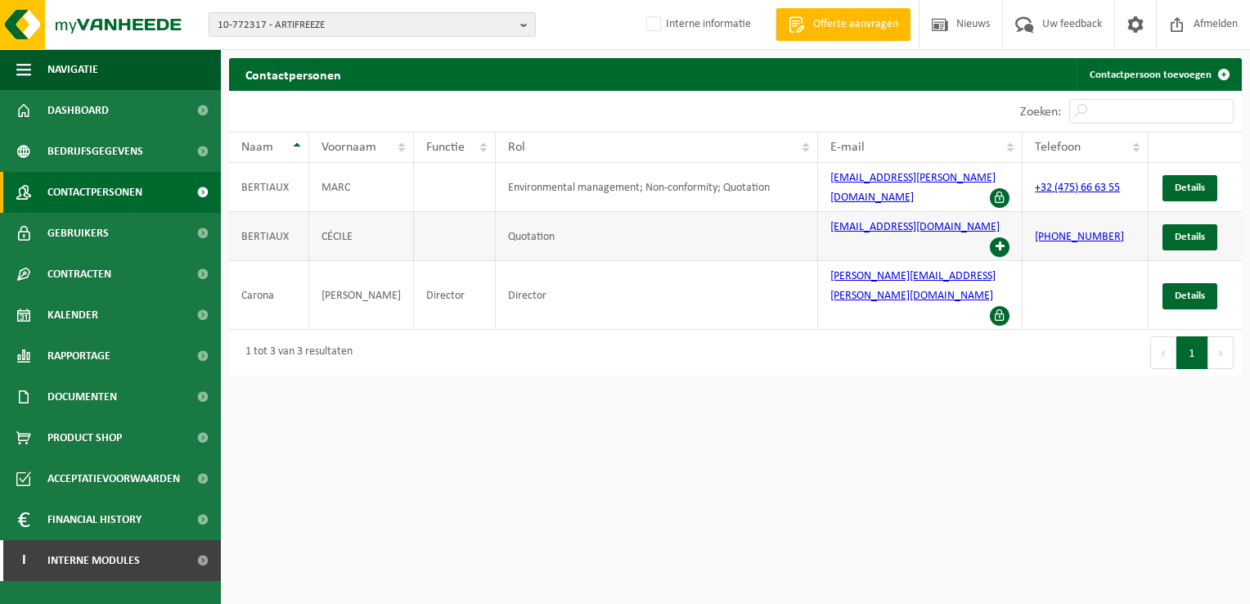
click at [1002, 237] on span at bounding box center [1000, 247] width 20 height 20
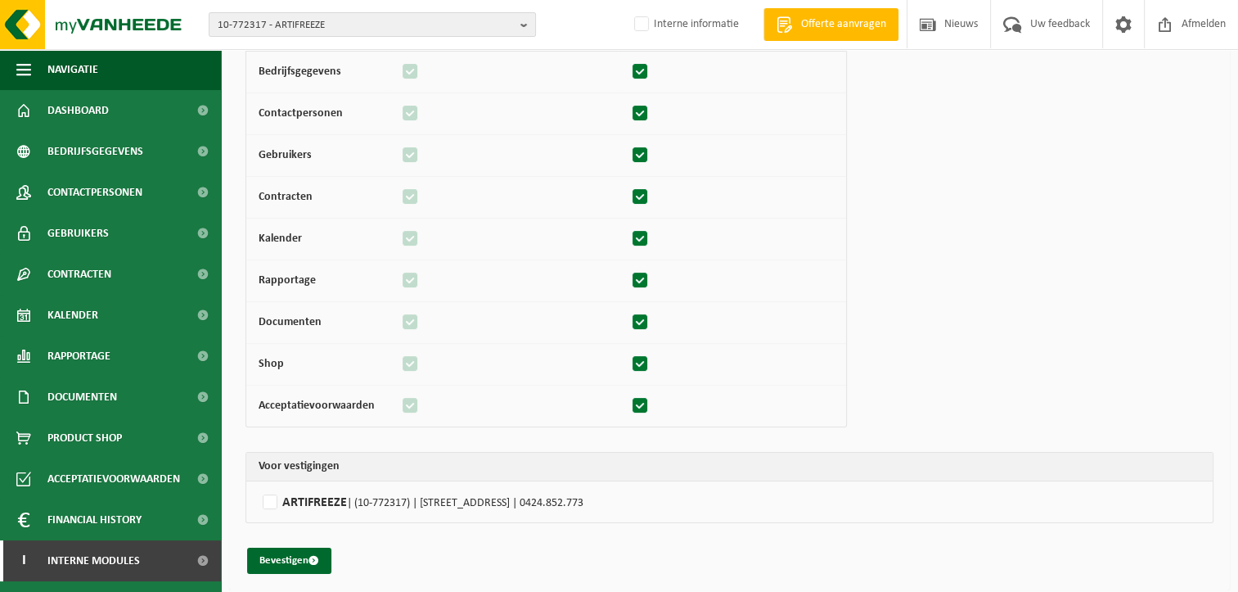
scroll to position [162, 0]
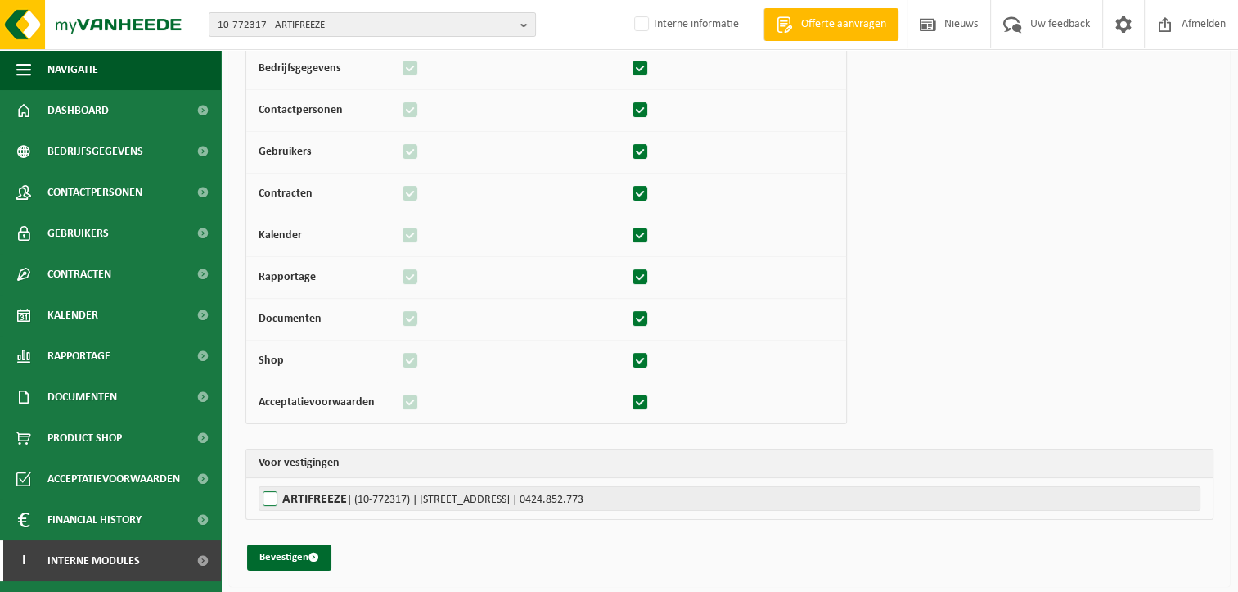
click at [267, 499] on label"] "ARTIFREEZE | (10-772317) | RUE DU CHAMP D'AVIATION 20, 7134 PÉRONNES-LEZ-BINCHE…" at bounding box center [730, 498] width 942 height 25
click at [267, 499] on input "ARTIFREEZE | (10-772317) | RUE DU CHAMP D'AVIATION 20, 7134 PÉRONNES-LEZ-BINCHE…" at bounding box center [878, 498] width 1238 height 25
checkbox input "true"
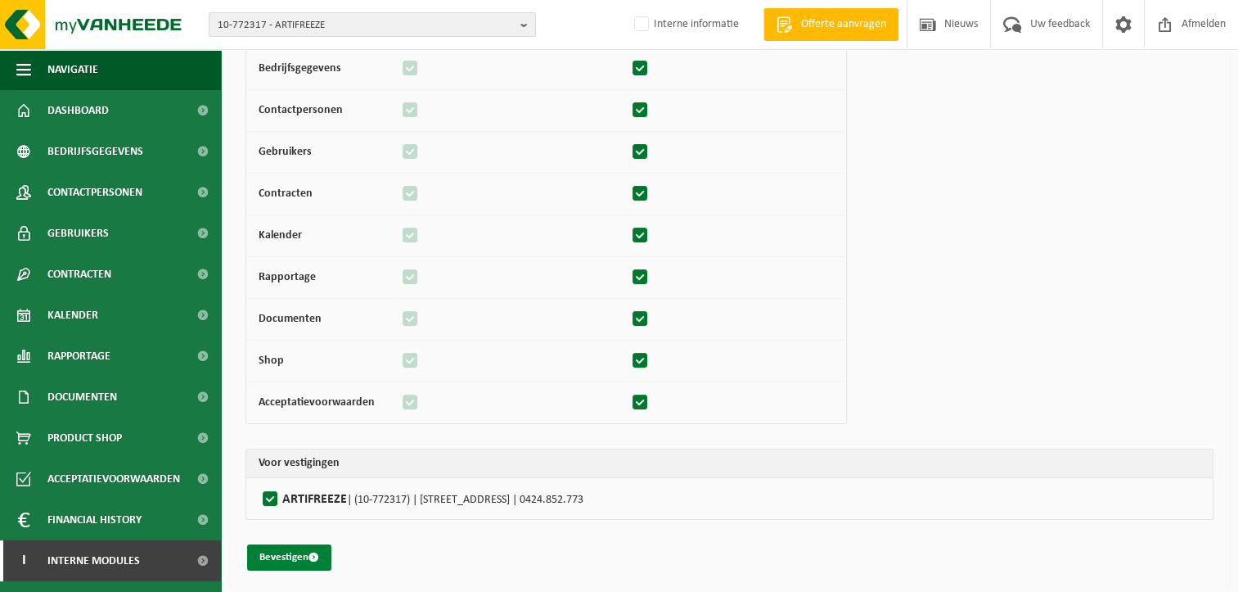
click at [281, 557] on button "Bevestigen" at bounding box center [289, 557] width 84 height 26
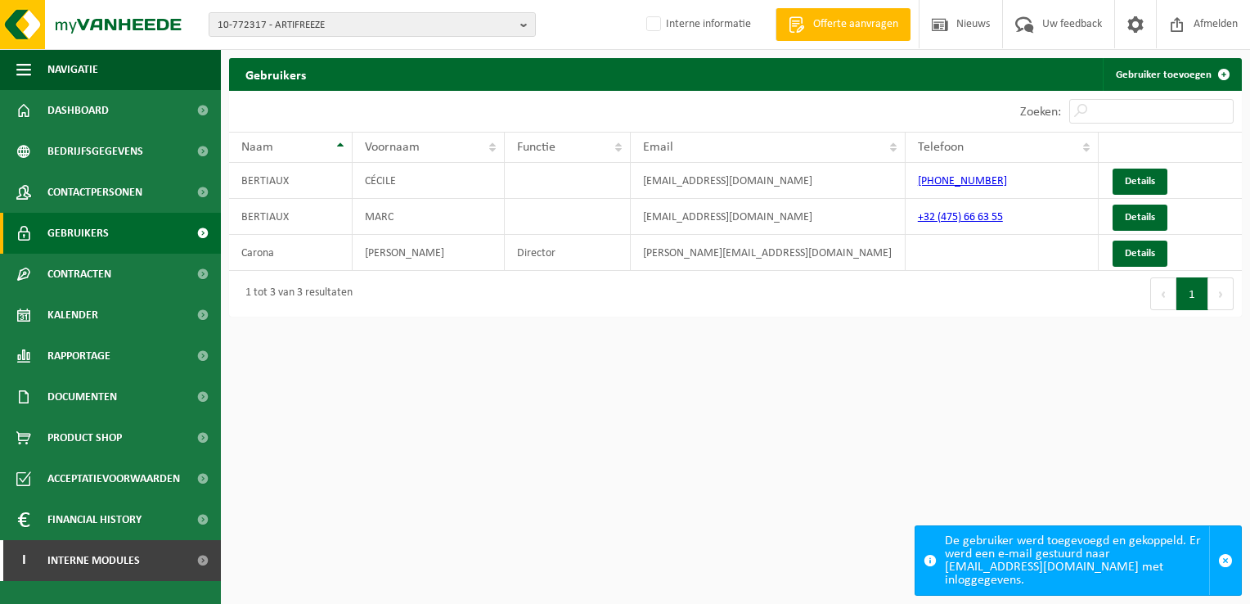
drag, startPoint x: 818, startPoint y: 489, endPoint x: 812, endPoint y: 556, distance: 66.6
click at [817, 489] on html "10-772317 - ARTIFREEZE 10-772317 - ARTIFREEZE Interne informatie Welkom [PERSON…" at bounding box center [625, 302] width 1250 height 604
